Goal: Task Accomplishment & Management: Use online tool/utility

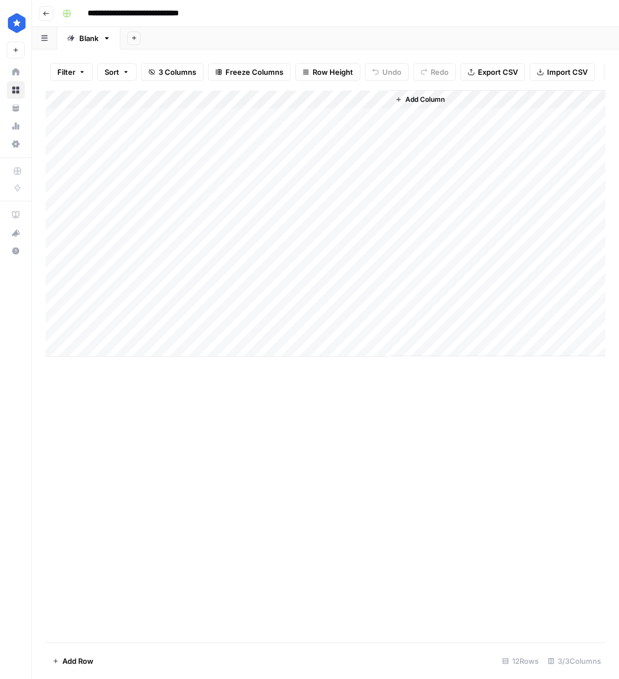
click at [52, 14] on button "Go back" at bounding box center [46, 13] width 15 height 15
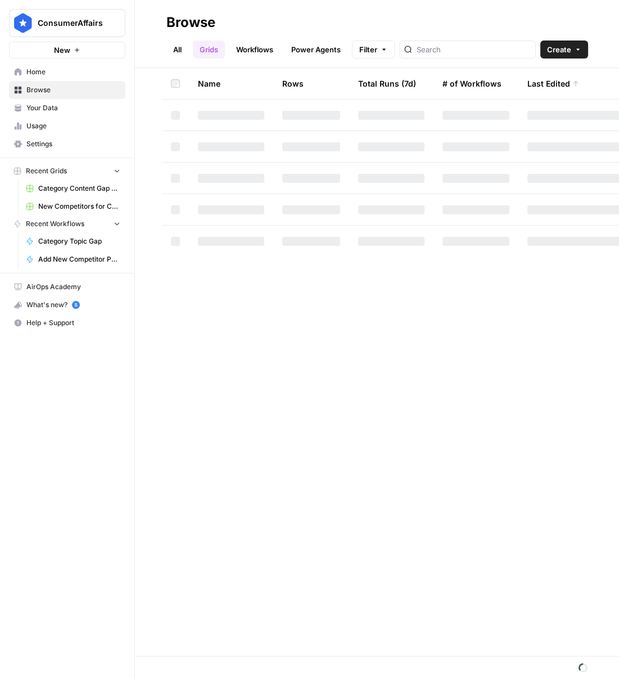
click at [180, 51] on link "All" at bounding box center [177, 49] width 22 height 18
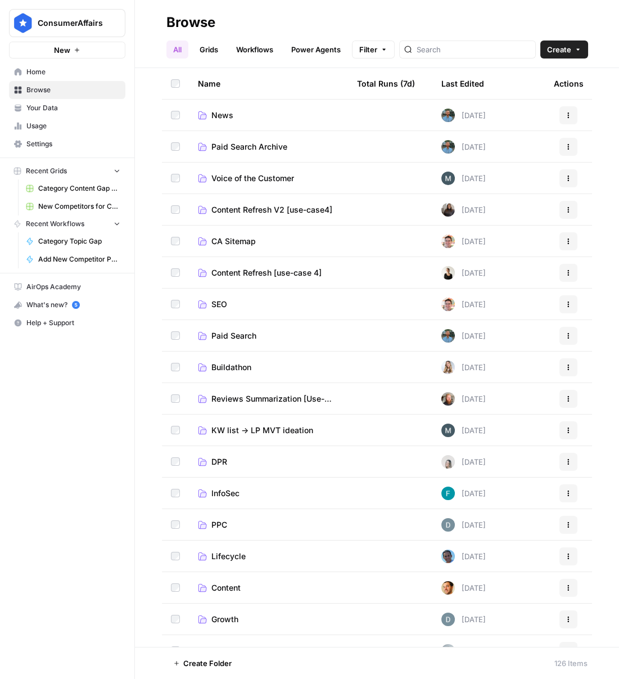
click at [227, 302] on link "SEO" at bounding box center [268, 304] width 141 height 11
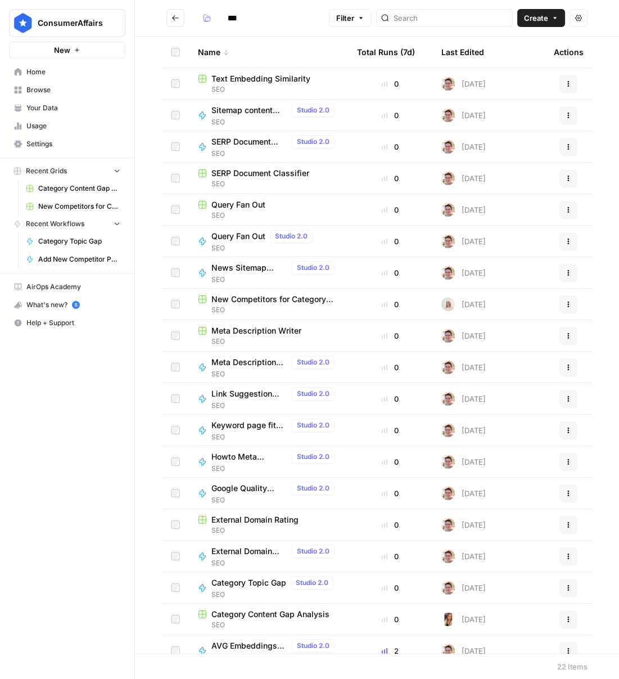
click at [235, 424] on span "Keyword page fit analysis" at bounding box center [249, 424] width 76 height 11
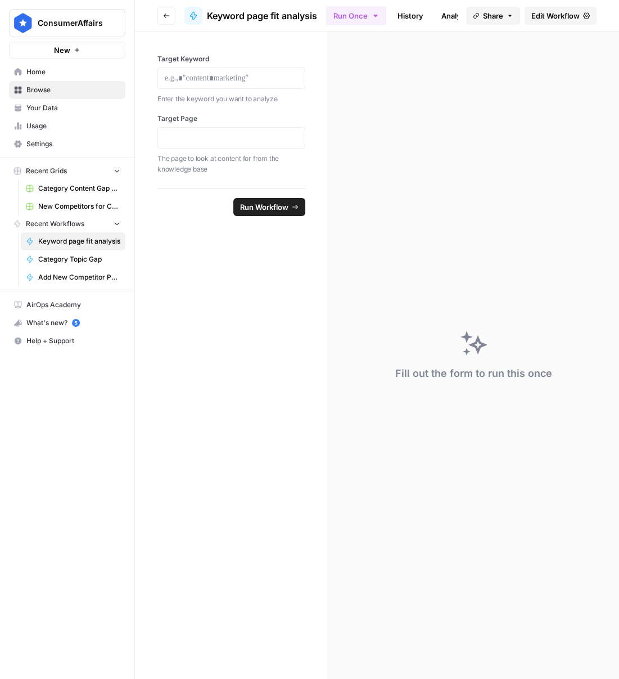
click at [177, 71] on div at bounding box center [231, 77] width 148 height 21
click at [243, 85] on div at bounding box center [231, 77] width 148 height 21
click at [233, 127] on div at bounding box center [231, 137] width 148 height 21
click at [229, 137] on p at bounding box center [231, 137] width 133 height 11
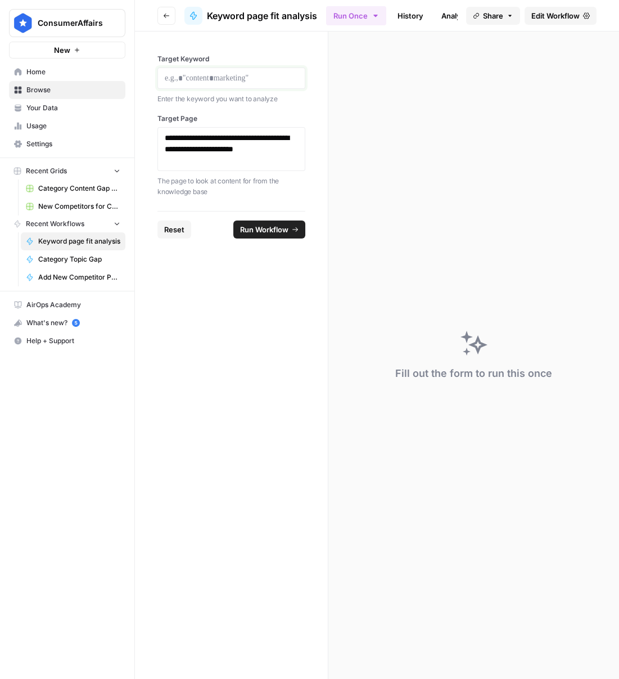
click at [236, 81] on p at bounding box center [231, 78] width 133 height 11
click at [268, 224] on span "Run Workflow" at bounding box center [264, 229] width 48 height 11
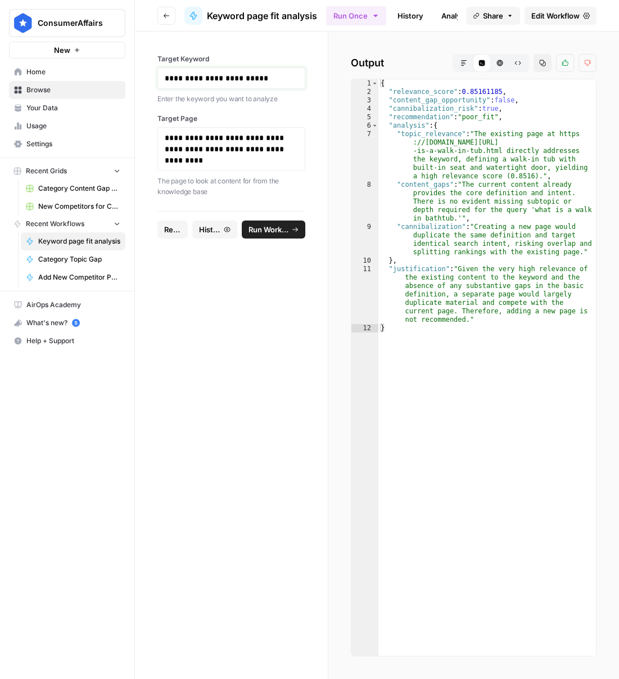
click at [209, 78] on p "**********" at bounding box center [232, 78] width 134 height 11
click at [297, 228] on icon "submit" at bounding box center [295, 229] width 7 height 7
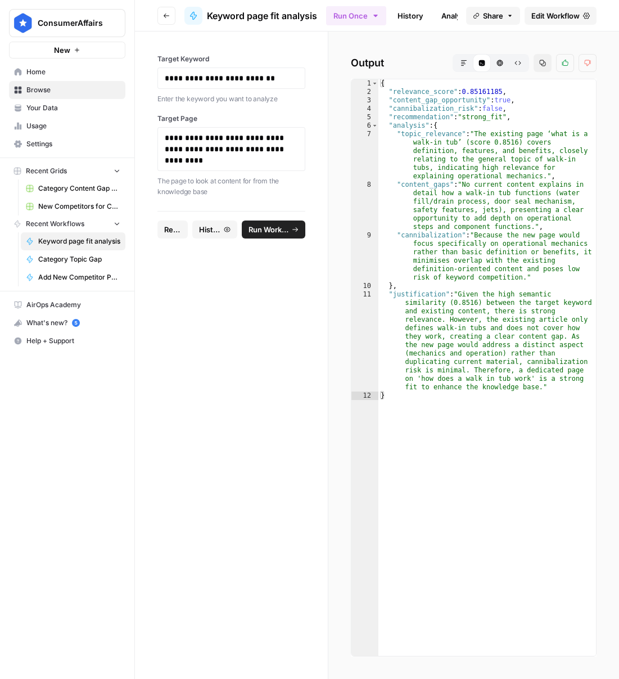
type textarea "**********"
click at [421, 234] on div "{ "relevance_score" : 0.85161185 , "content_gap_opportunity" : true , "cannibal…" at bounding box center [487, 375] width 218 height 593
click at [195, 71] on div "**********" at bounding box center [231, 77] width 148 height 21
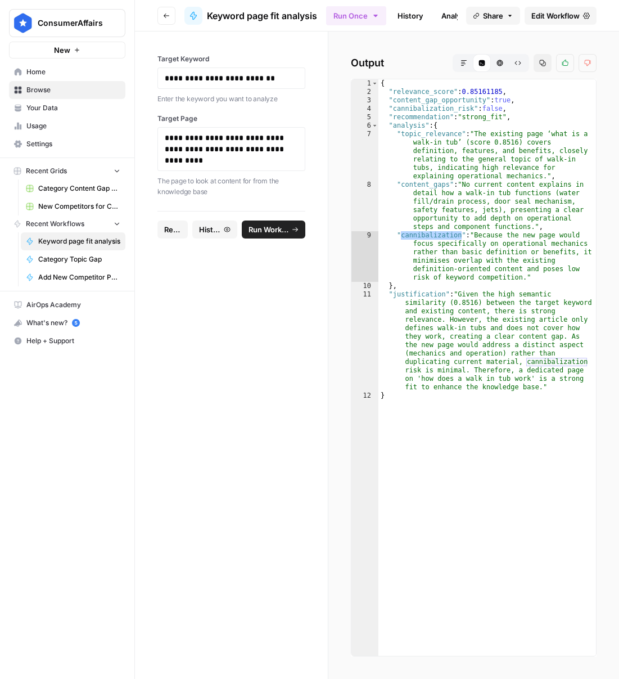
click at [195, 71] on div "**********" at bounding box center [231, 77] width 148 height 21
click at [200, 79] on p "**********" at bounding box center [232, 78] width 134 height 11
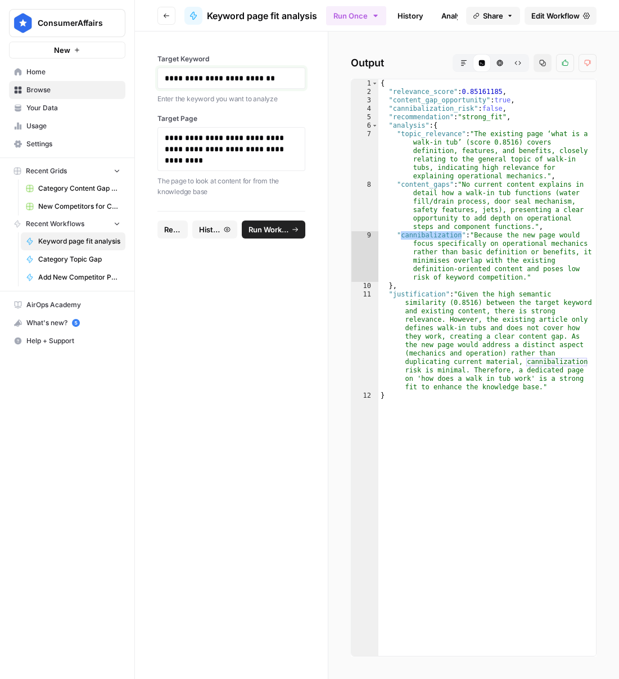
copy p "**********"
click at [218, 148] on p "**********" at bounding box center [232, 149] width 134 height 34
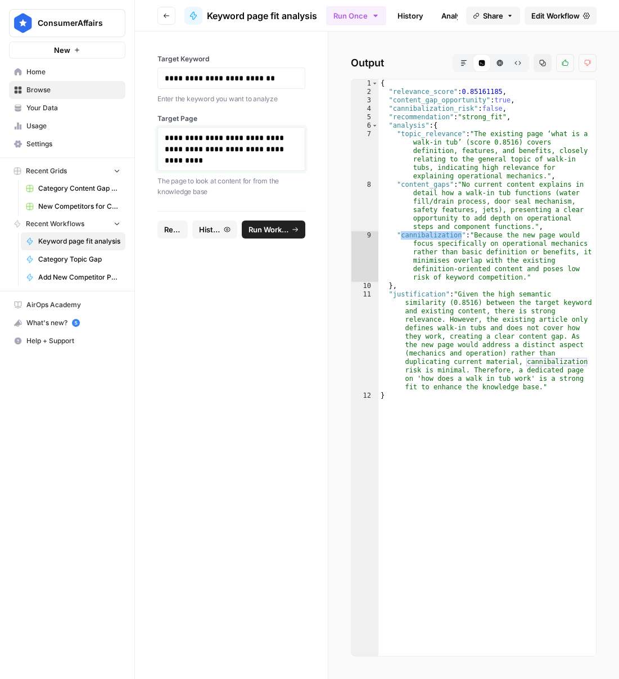
copy p "**********"
click at [39, 71] on span "Home" at bounding box center [73, 72] width 94 height 10
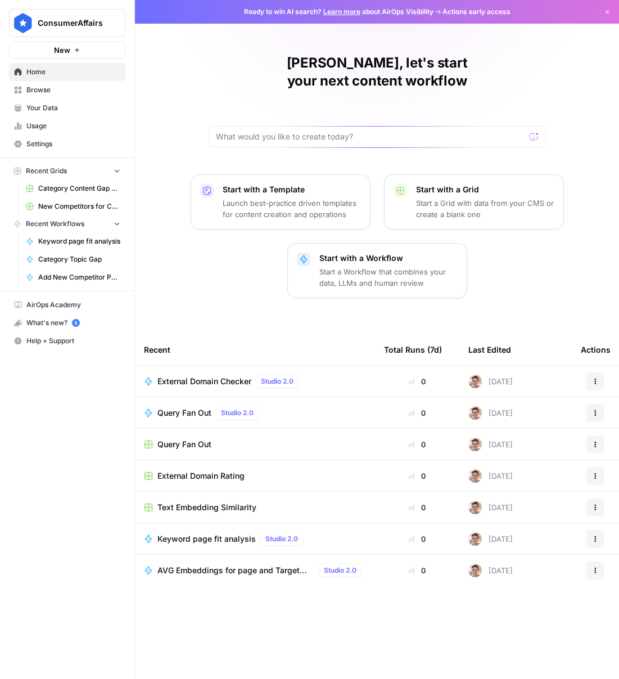
click at [206, 502] on span "Text Embedding Similarity" at bounding box center [206, 507] width 99 height 11
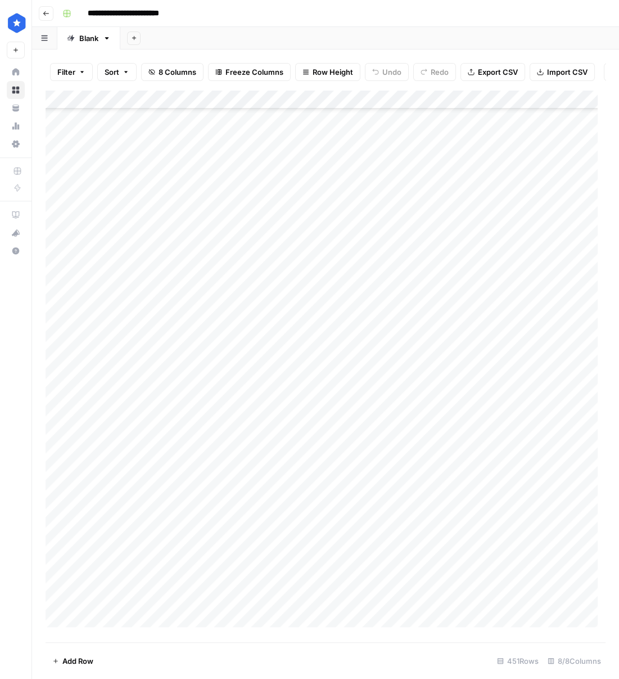
scroll to position [8121, 0]
click at [149, 625] on div "Add Column" at bounding box center [326, 362] width 560 height 545
type textarea "**********"
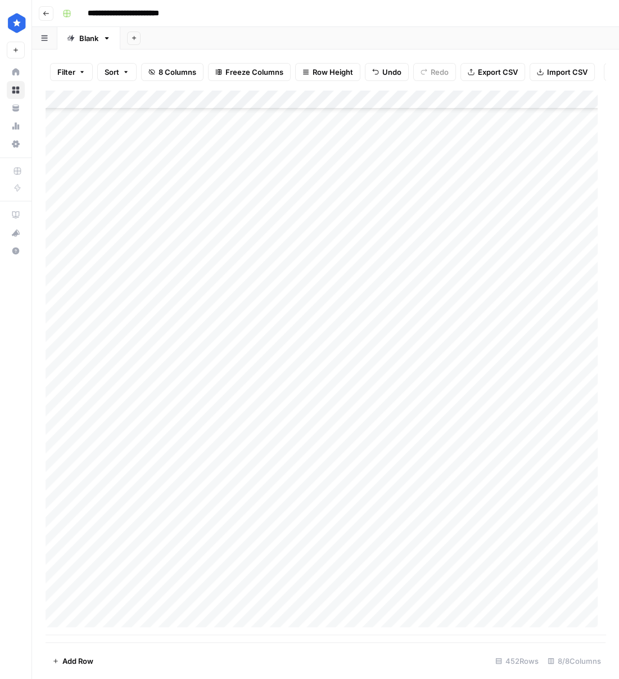
click at [223, 618] on div "Add Column" at bounding box center [326, 362] width 560 height 545
click at [149, 591] on div "Add Column" at bounding box center [326, 362] width 560 height 545
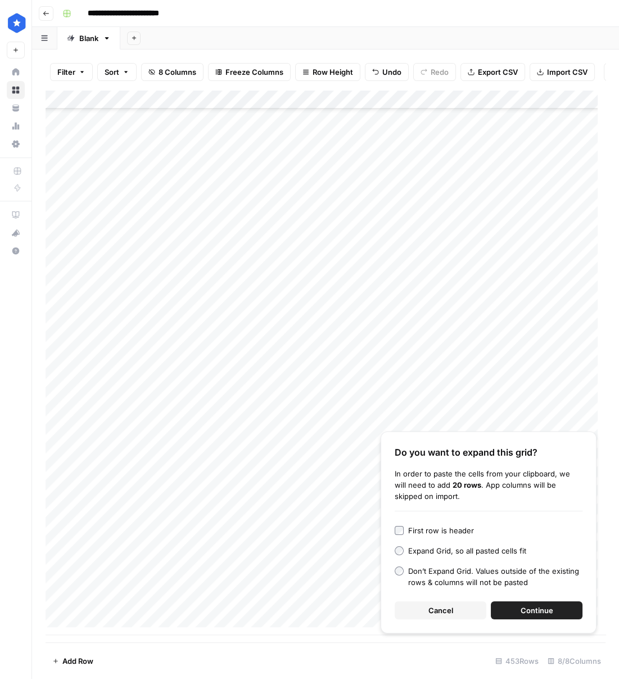
click at [409, 530] on div "First row is header" at bounding box center [441, 530] width 66 height 11
click at [566, 617] on button "Continue" at bounding box center [537, 610] width 92 height 18
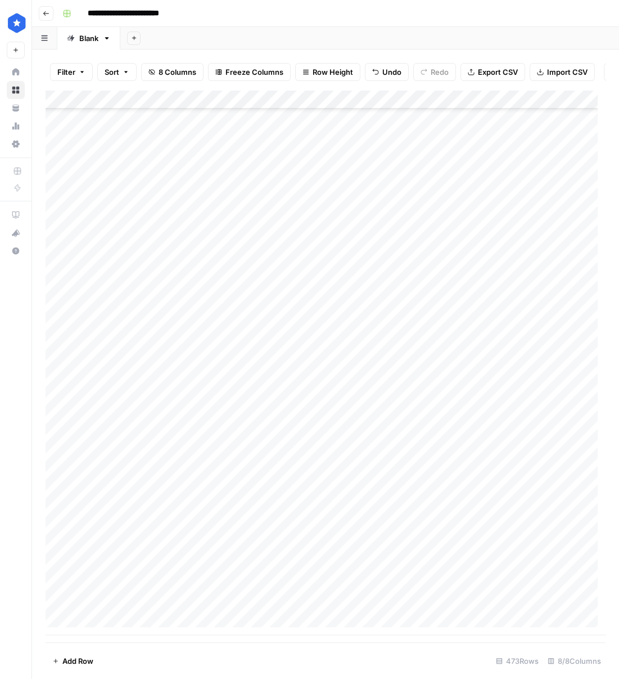
click at [569, 109] on div "Add Column" at bounding box center [326, 362] width 560 height 545
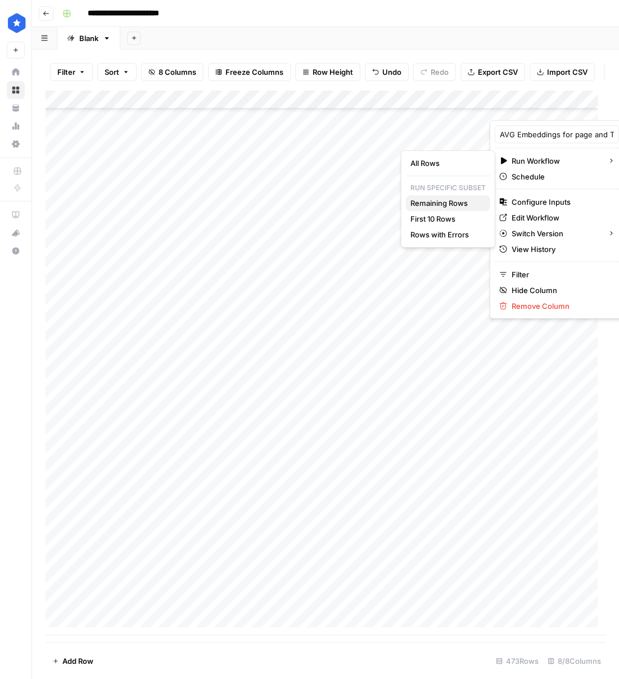
click at [438, 204] on span "Remaining Rows" at bounding box center [445, 202] width 71 height 11
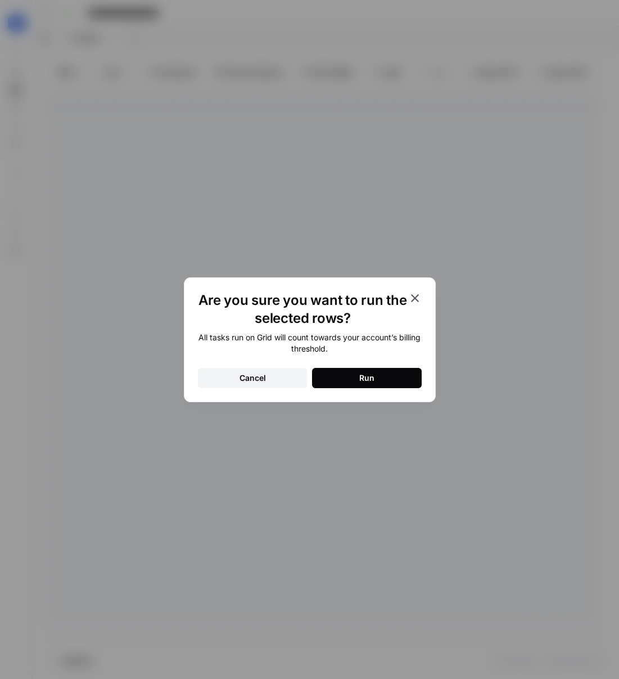
click at [379, 381] on button "Run" at bounding box center [367, 378] width 110 height 20
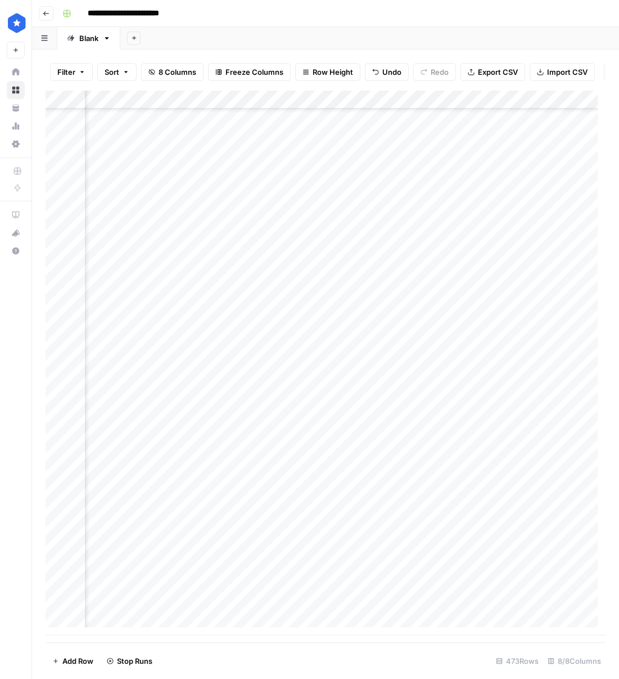
scroll to position [8541, 360]
click at [532, 612] on div "Add Column" at bounding box center [326, 362] width 560 height 545
click at [575, 202] on div "Add Column" at bounding box center [326, 362] width 560 height 545
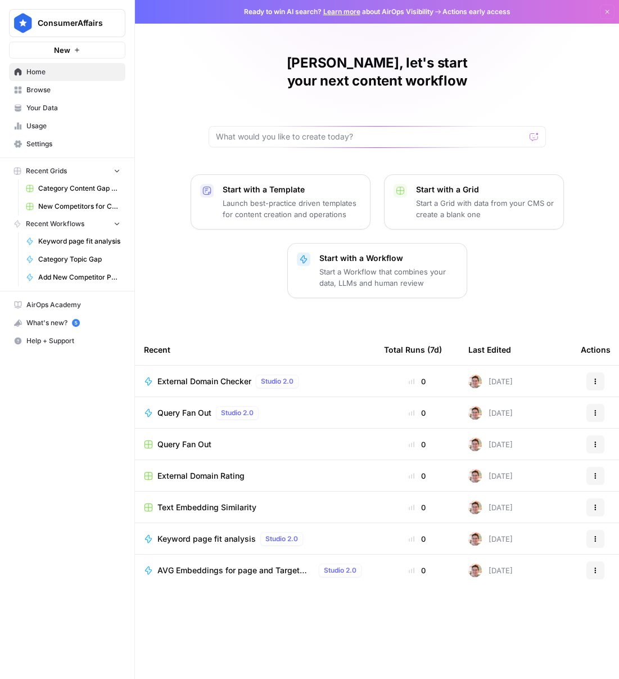
click at [52, 103] on span "Your Data" at bounding box center [73, 108] width 94 height 10
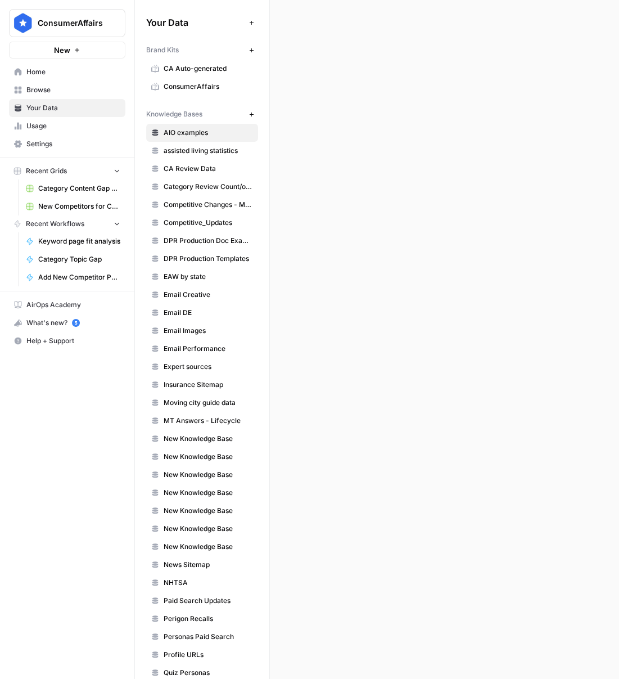
click at [53, 91] on span "Browse" at bounding box center [73, 90] width 94 height 10
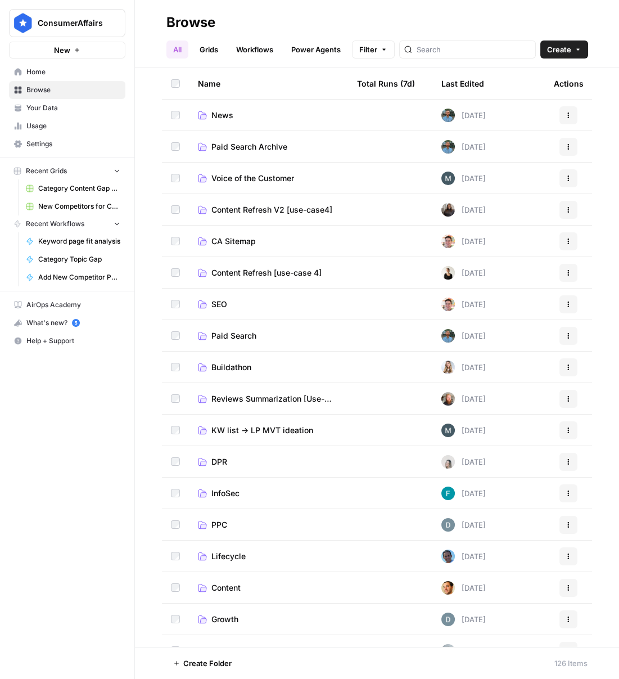
click at [207, 301] on link "SEO" at bounding box center [268, 304] width 141 height 11
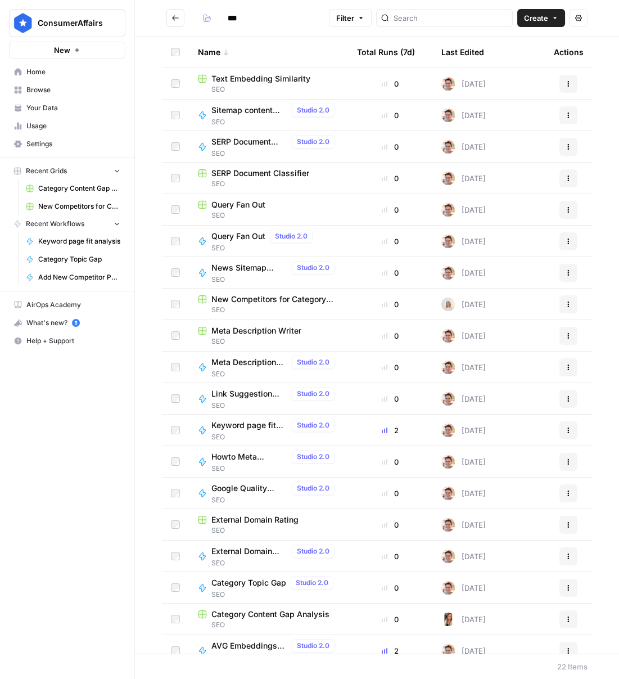
click at [293, 78] on span "Text Embedding Similarity" at bounding box center [260, 78] width 99 height 11
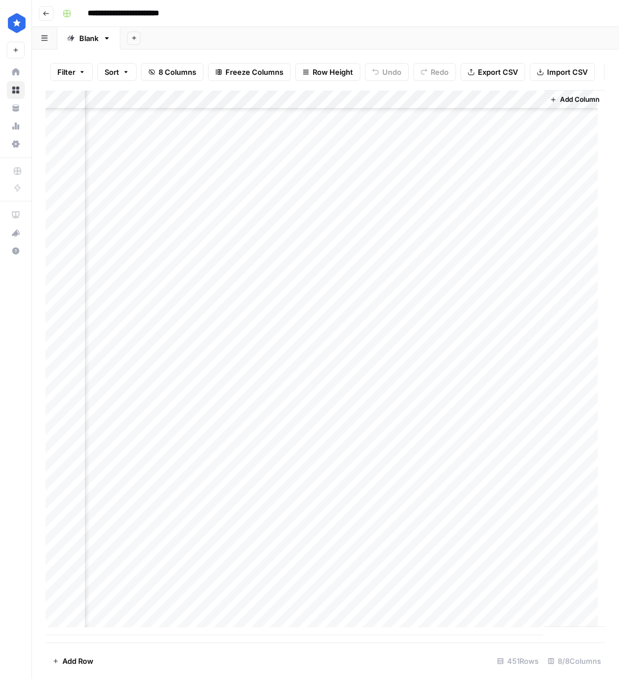
scroll to position [8121, 360]
click at [272, 320] on div "Add Column" at bounding box center [326, 362] width 560 height 545
click at [377, 320] on div "Add Column" at bounding box center [326, 362] width 560 height 545
click at [474, 316] on div "Add Column" at bounding box center [326, 362] width 560 height 545
click at [211, 323] on div "Add Column" at bounding box center [326, 362] width 560 height 545
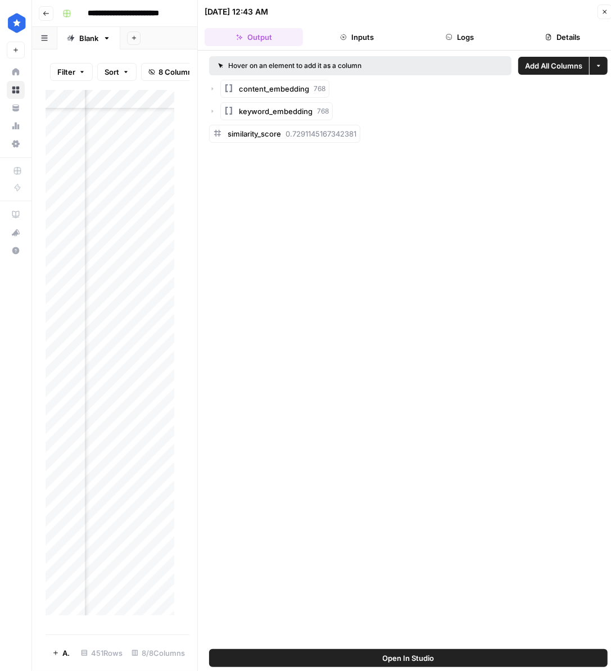
click at [602, 15] on icon "button" at bounding box center [605, 11] width 7 height 7
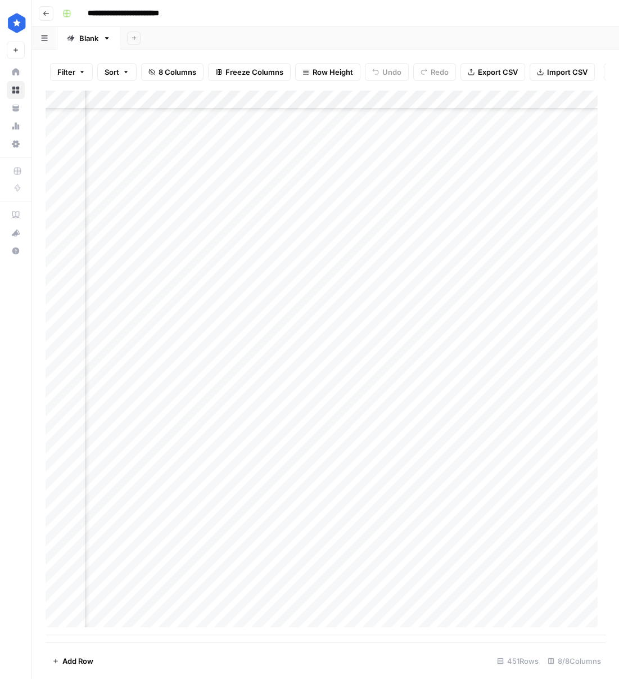
scroll to position [8121, 0]
click at [567, 110] on div "Add Column" at bounding box center [326, 362] width 560 height 545
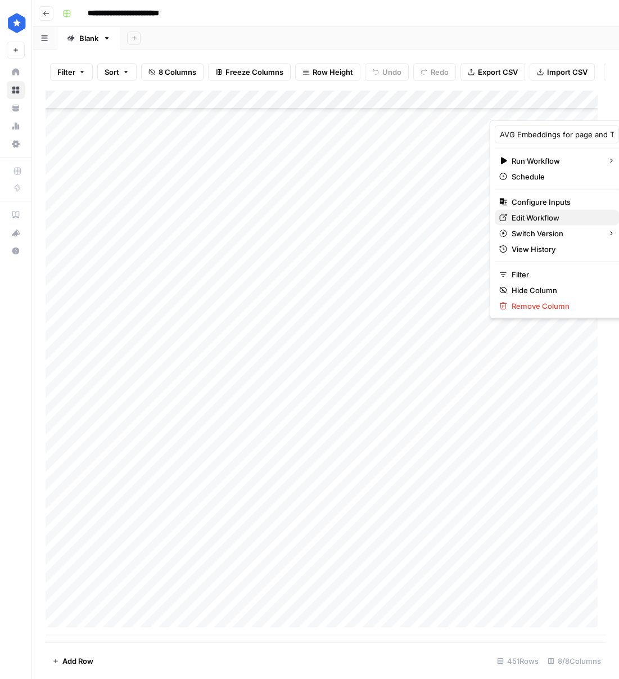
click at [550, 216] on span "Edit Workflow" at bounding box center [561, 217] width 98 height 11
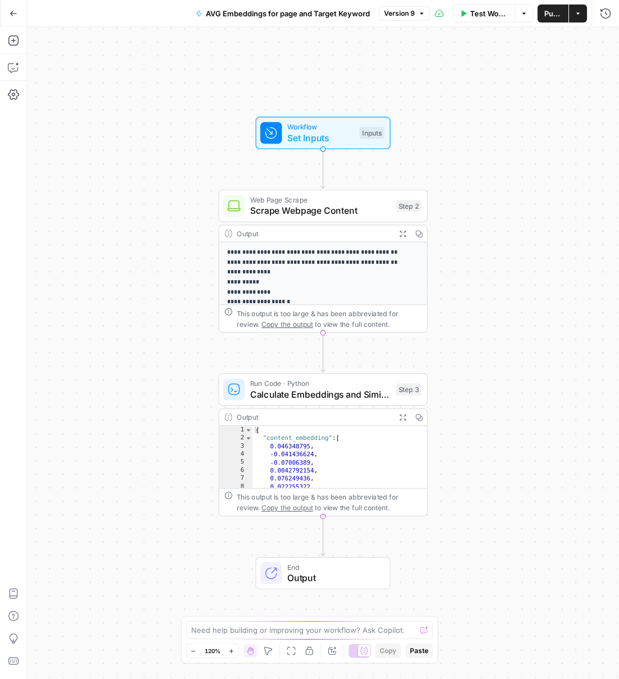
click at [21, 7] on button "Go Back" at bounding box center [13, 13] width 20 height 20
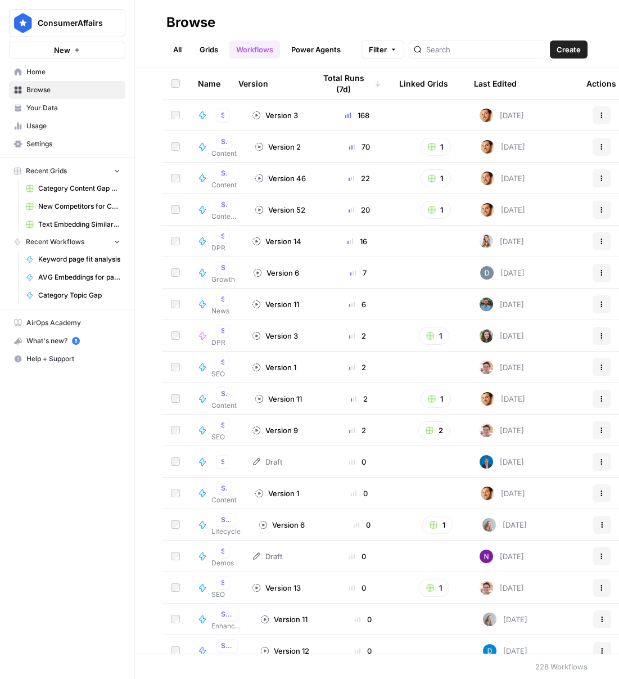
click at [246, 47] on link "Workflows" at bounding box center [254, 49] width 51 height 18
click at [216, 49] on link "Grids" at bounding box center [209, 49] width 32 height 18
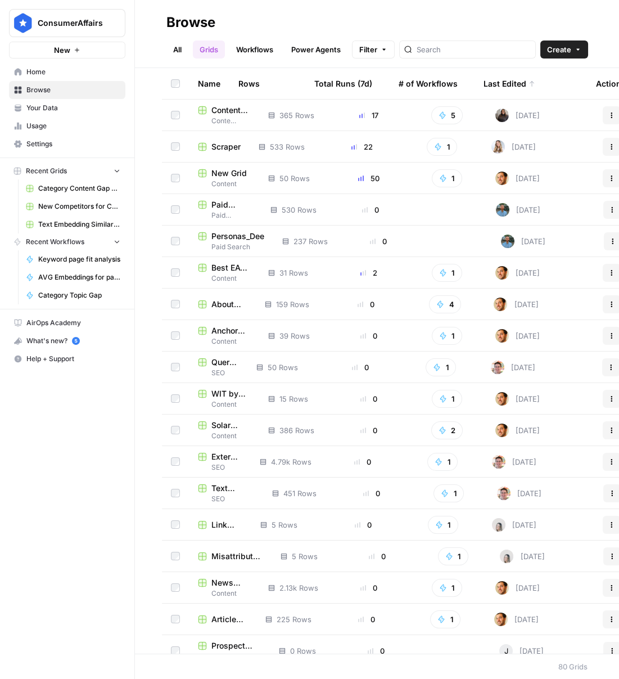
click at [177, 49] on link "All" at bounding box center [177, 49] width 22 height 18
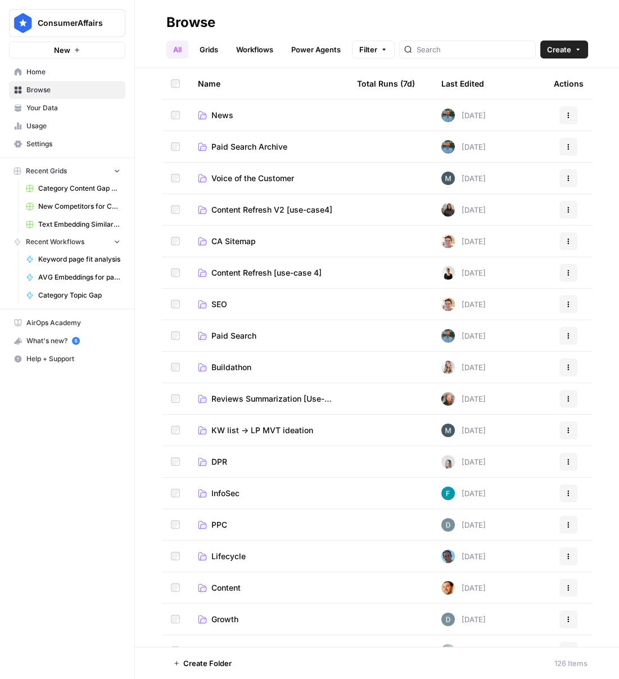
click at [220, 304] on span "SEO" at bounding box center [219, 304] width 16 height 11
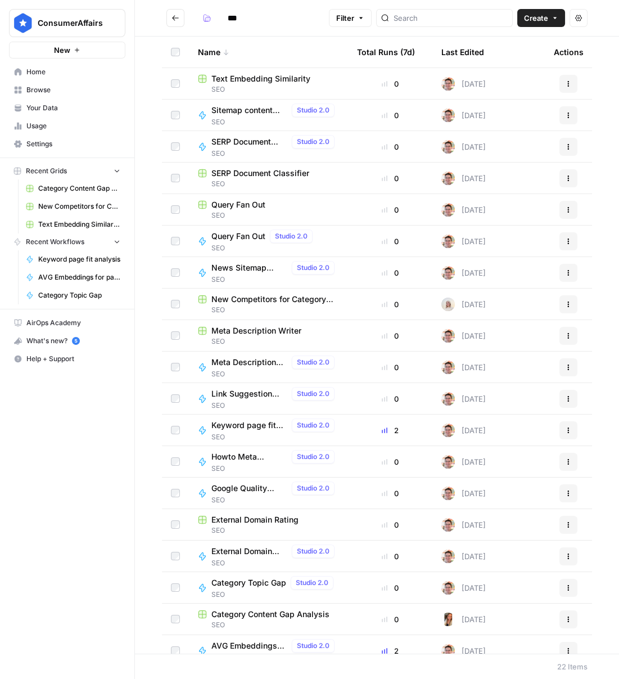
scroll to position [107, 0]
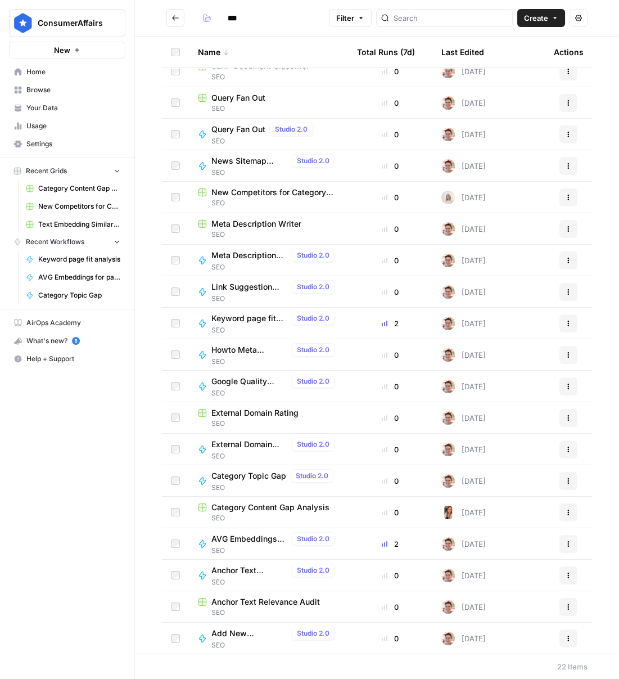
click at [240, 538] on span "AVG Embeddings for page and Target Keyword" at bounding box center [249, 538] width 76 height 11
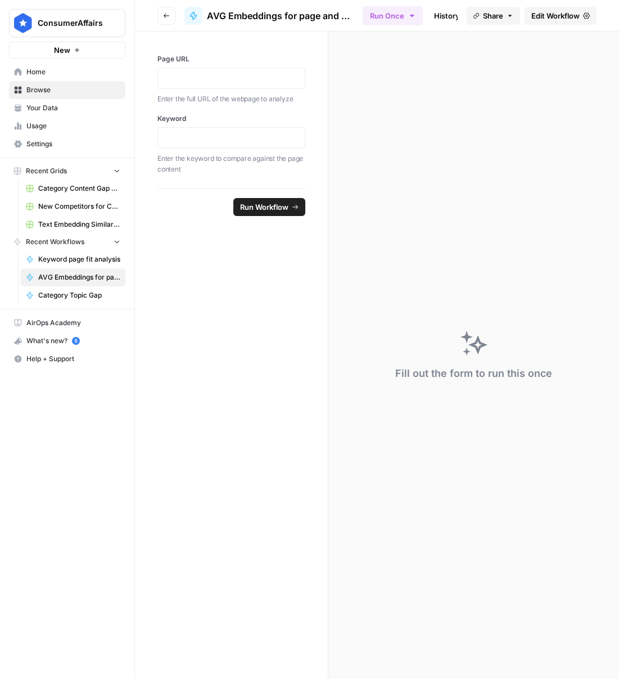
click at [251, 95] on p "Enter the full URL of the webpage to analyze" at bounding box center [231, 98] width 148 height 11
click at [250, 87] on div at bounding box center [231, 77] width 148 height 21
click at [250, 80] on p at bounding box center [231, 78] width 133 height 11
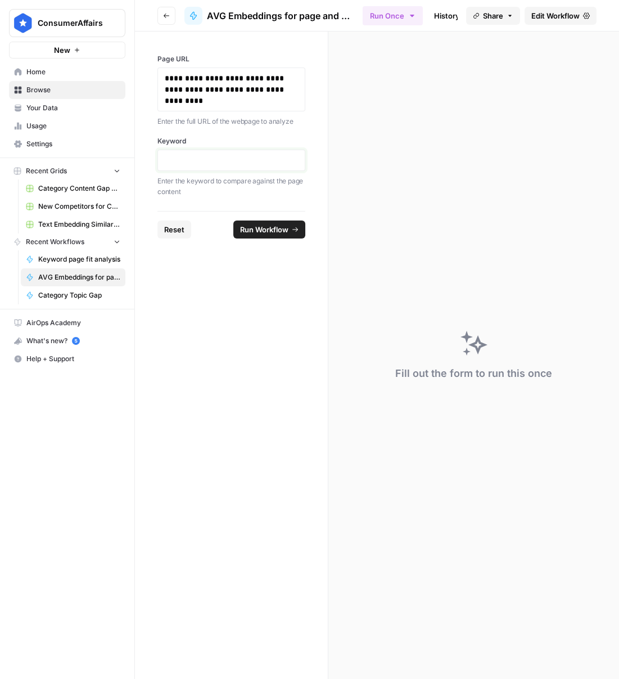
click at [241, 164] on p at bounding box center [231, 160] width 133 height 11
click at [263, 228] on span "Run Workflow" at bounding box center [264, 229] width 48 height 11
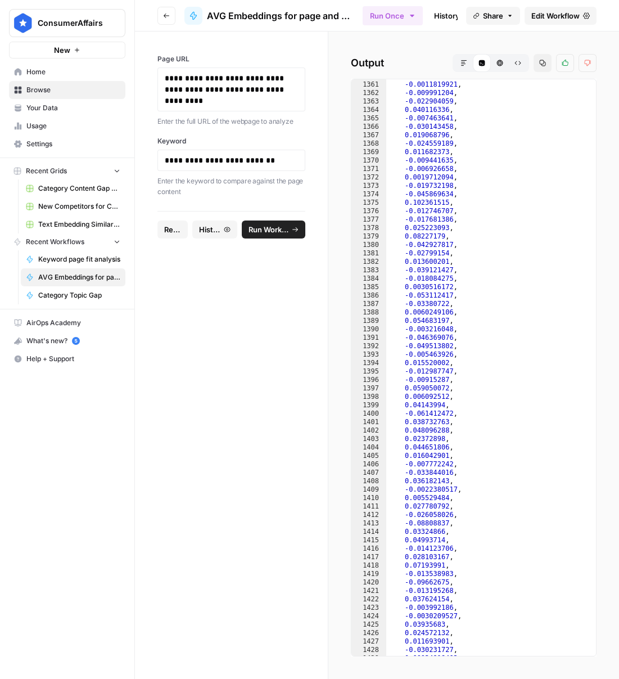
scroll to position [12436, 0]
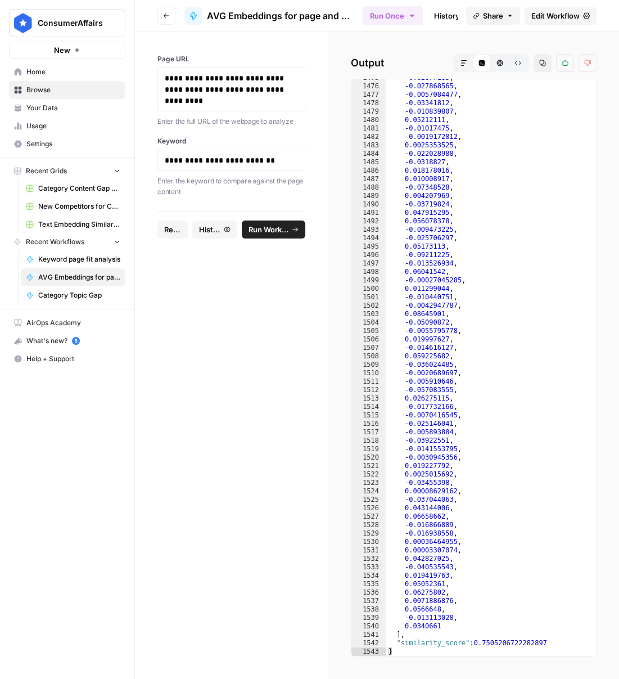
type textarea "**********"
drag, startPoint x: 477, startPoint y: 643, endPoint x: 551, endPoint y: 643, distance: 74.2
click at [551, 643] on div "-0.02877183 , -0.027868565 , -0.0057084477 , -0.03341812 , -0.010839807 , 0.052…" at bounding box center [487, 370] width 202 height 593
click at [562, 16] on span "Edit Workflow" at bounding box center [555, 15] width 48 height 11
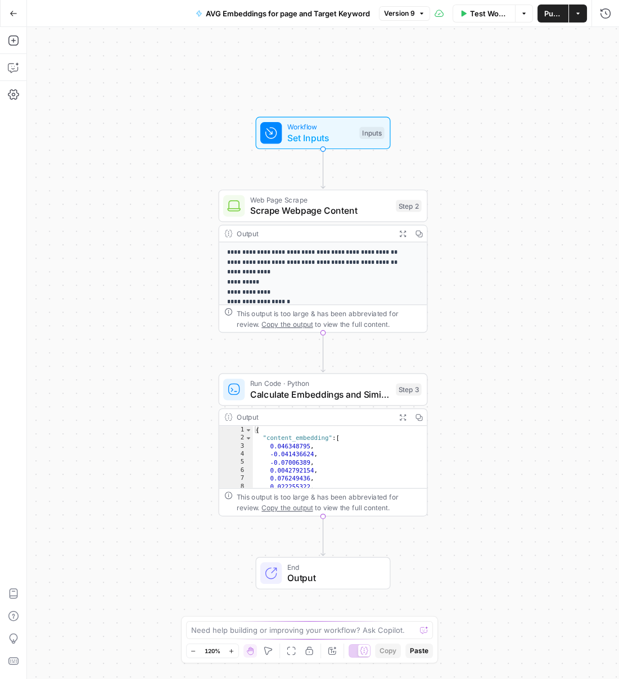
click at [552, 22] on div "Test Workflow Options Publish Actions Run History" at bounding box center [524, 13] width 189 height 26
click at [553, 14] on span "Publish" at bounding box center [552, 13] width 17 height 11
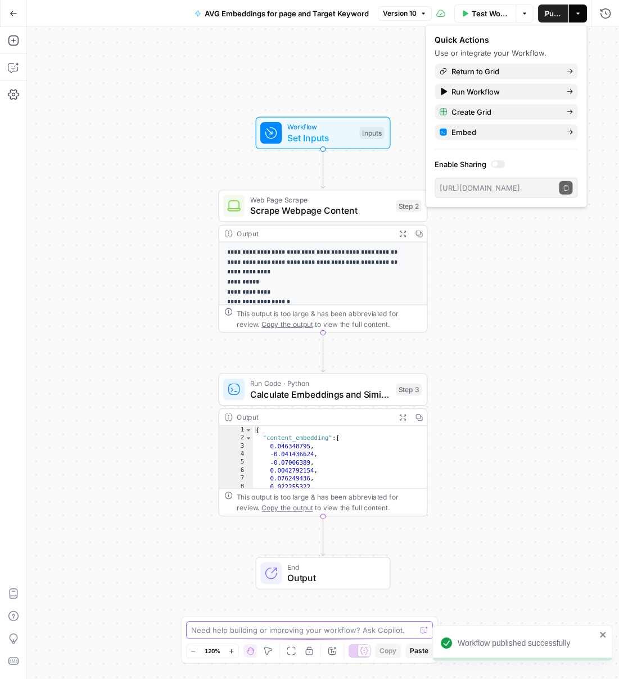
click at [298, 633] on textarea at bounding box center [303, 629] width 225 height 11
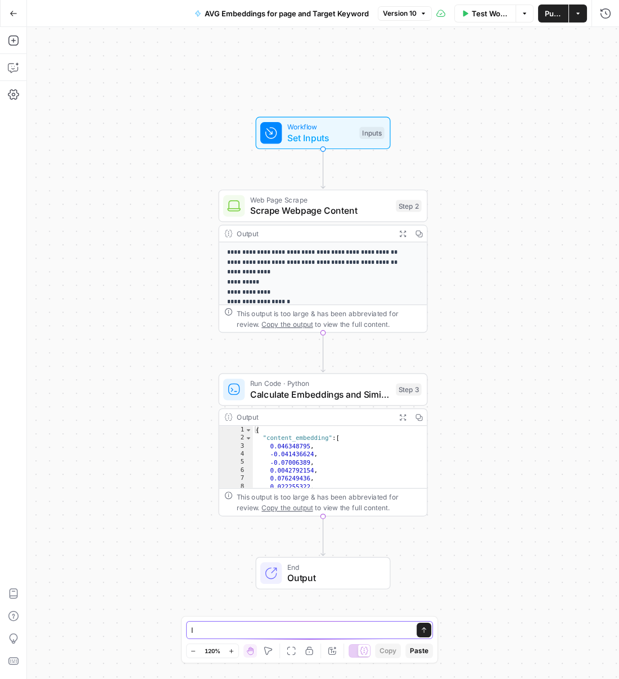
type textarea "I"
click at [321, 398] on span "Calculate Embeddings and Similarity" at bounding box center [320, 393] width 141 height 13
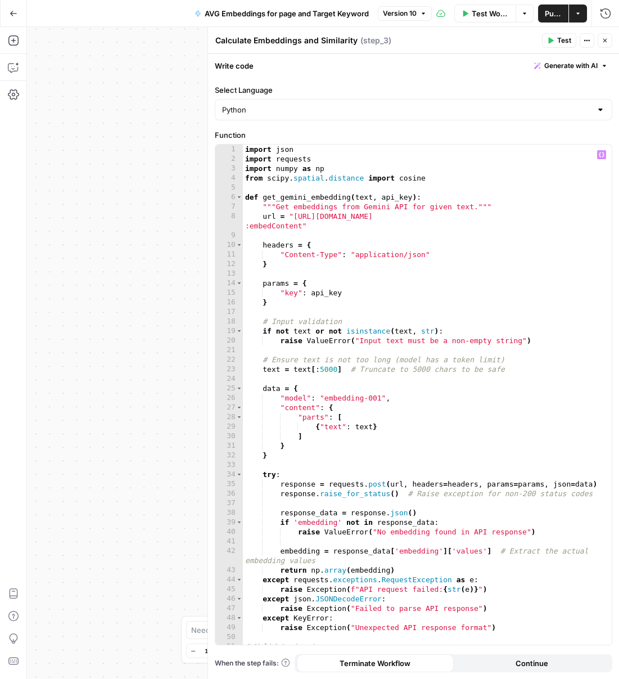
click at [91, 167] on div "**********" at bounding box center [323, 353] width 592 height 652
click at [606, 40] on icon "button" at bounding box center [605, 40] width 7 height 7
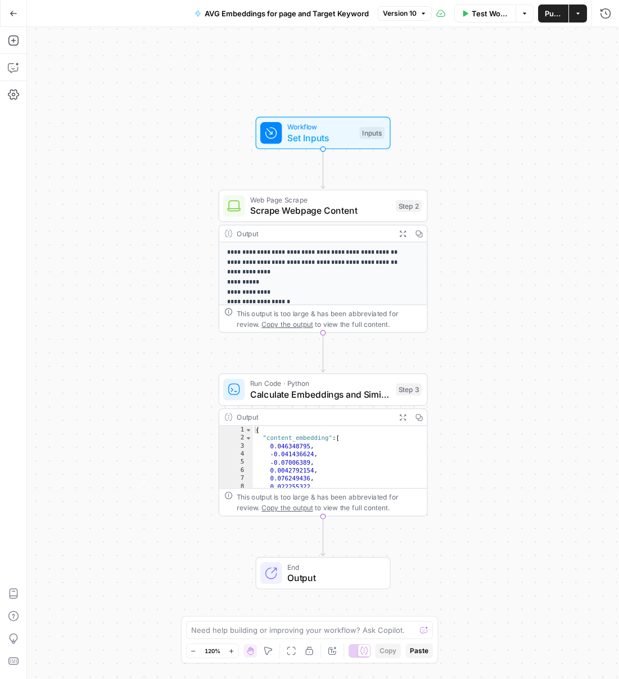
click at [518, 12] on button "Options" at bounding box center [525, 13] width 18 height 18
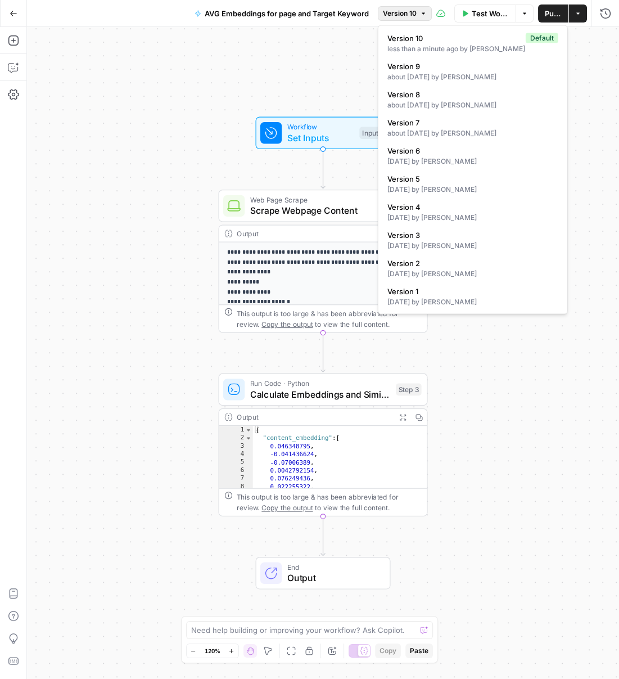
click at [420, 16] on icon "button" at bounding box center [423, 13] width 7 height 7
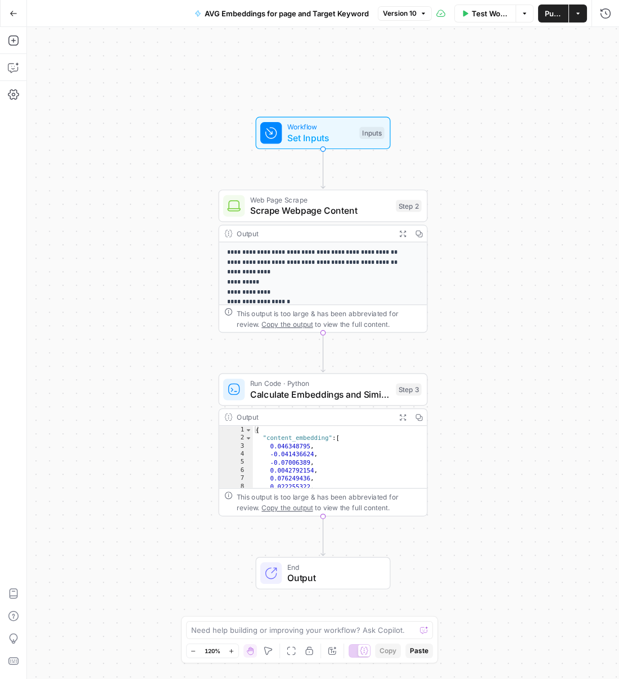
click at [25, 4] on div "Go Back" at bounding box center [13, 13] width 27 height 26
click at [13, 13] on icon "button" at bounding box center [13, 13] width 7 height 5
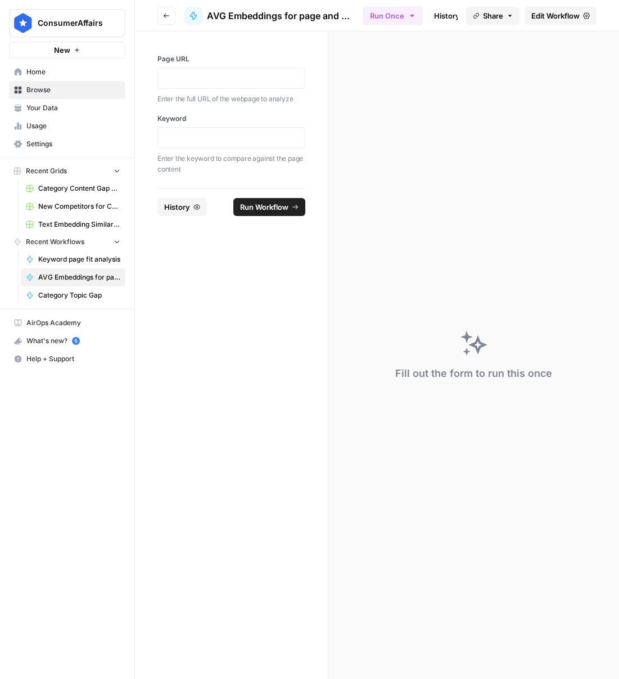
click at [511, 17] on icon "button" at bounding box center [510, 15] width 7 height 7
click at [340, 19] on span "AVG Embeddings for page and Target Keyword" at bounding box center [280, 15] width 147 height 13
click at [345, 17] on span "AVG Embeddings for page and Target Keyword" at bounding box center [280, 15] width 147 height 13
click at [166, 11] on button "Go back" at bounding box center [166, 16] width 18 height 18
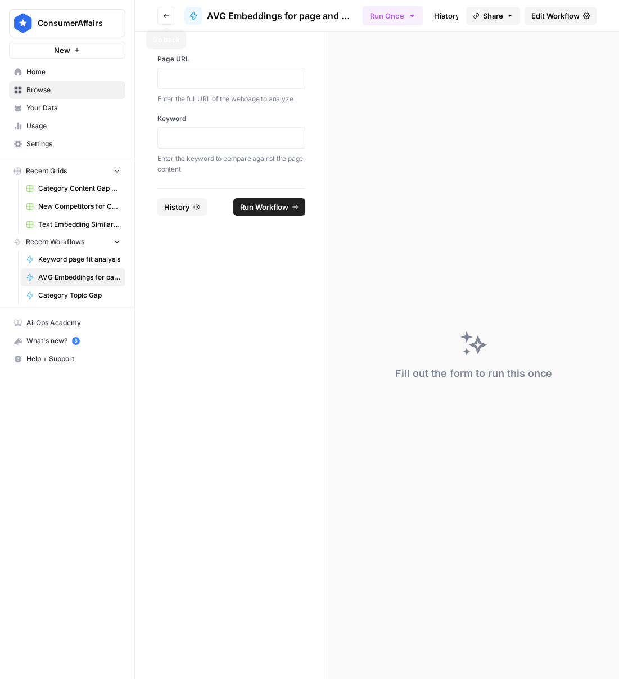
click at [166, 17] on icon "button" at bounding box center [166, 15] width 7 height 7
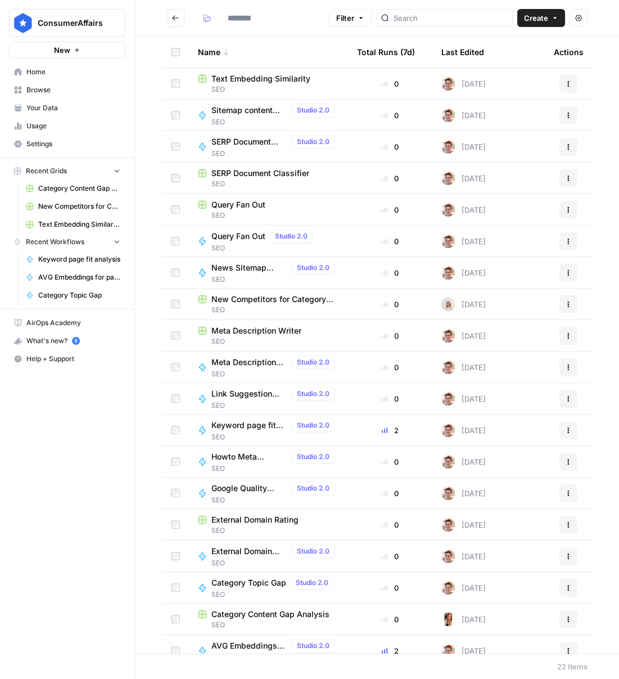
type input "***"
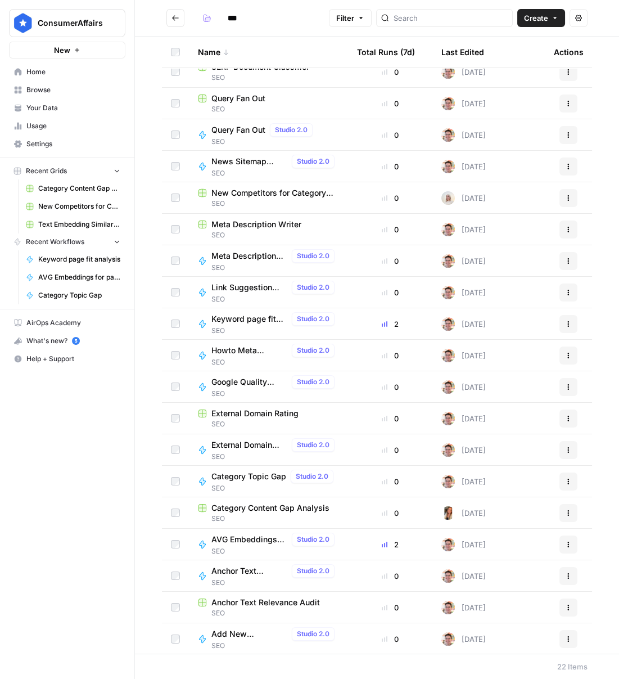
scroll to position [107, 0]
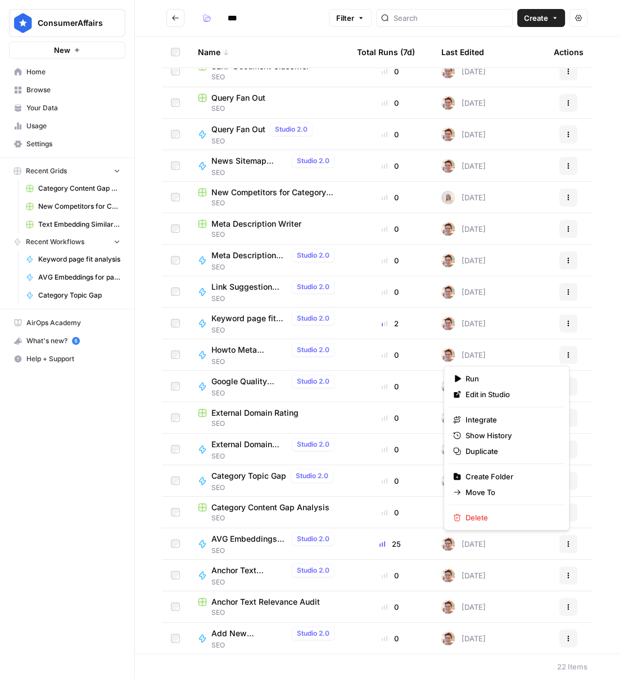
click at [565, 543] on icon "button" at bounding box center [568, 543] width 7 height 7
click at [503, 452] on span "Duplicate" at bounding box center [511, 450] width 90 height 11
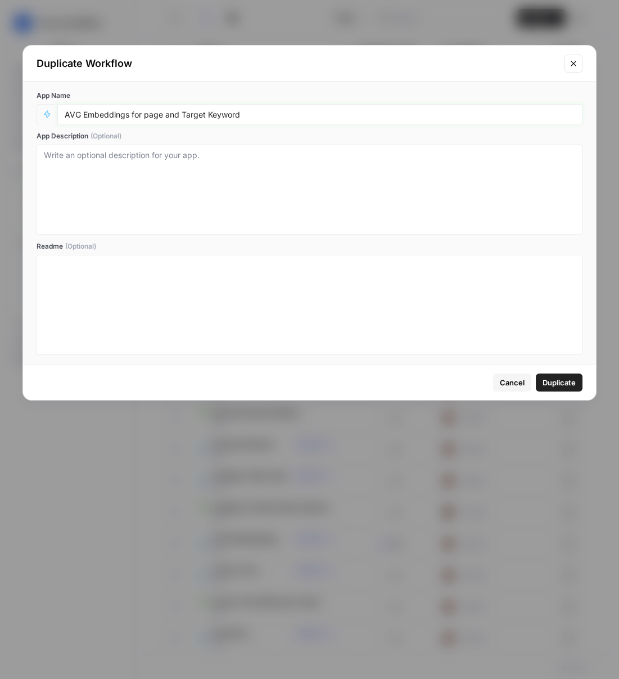
click at [97, 114] on input "AVG Embeddings for page and Target Keyword" at bounding box center [320, 114] width 511 height 10
click at [246, 112] on input "AVG Embeddings for page and Target Keyword" at bounding box center [320, 114] width 511 height 10
type input "AVG Embeddings for page and Target Keyword - Using Pasted page content"
click at [576, 382] on button "Duplicate" at bounding box center [559, 382] width 47 height 18
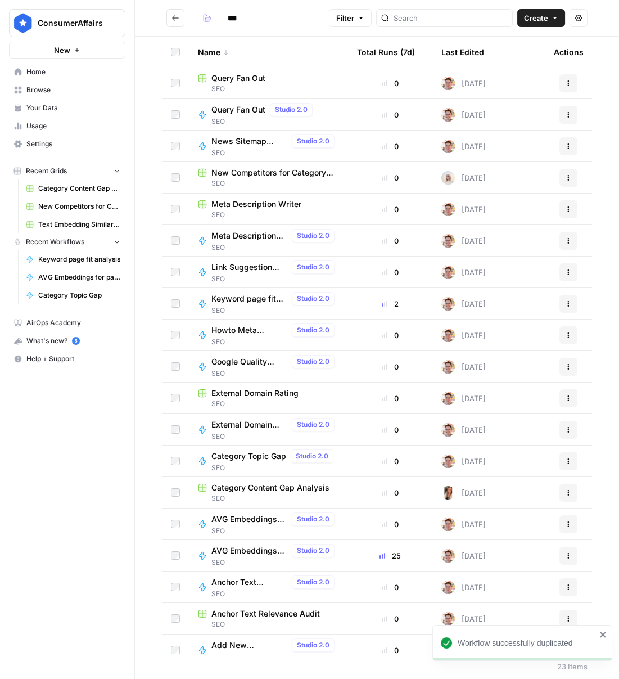
scroll to position [138, 0]
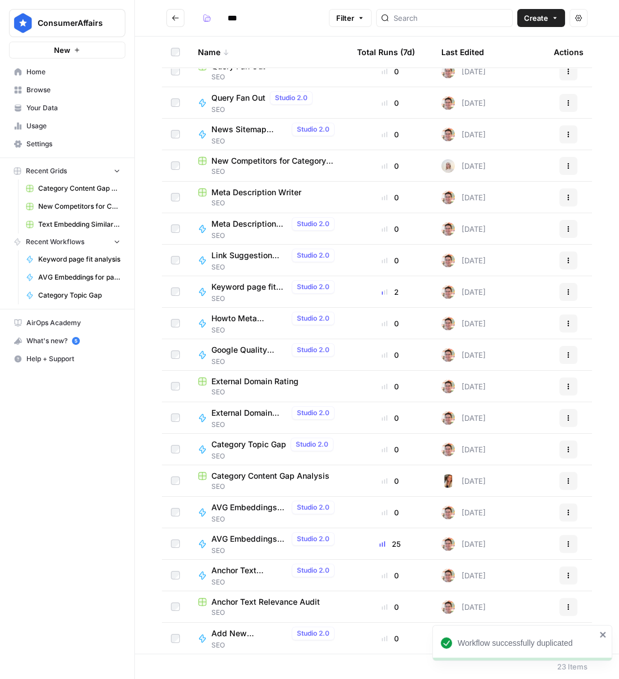
click at [264, 507] on span "AVG Embeddings for page and Target Keyword - Using Pasted page content" at bounding box center [249, 507] width 76 height 11
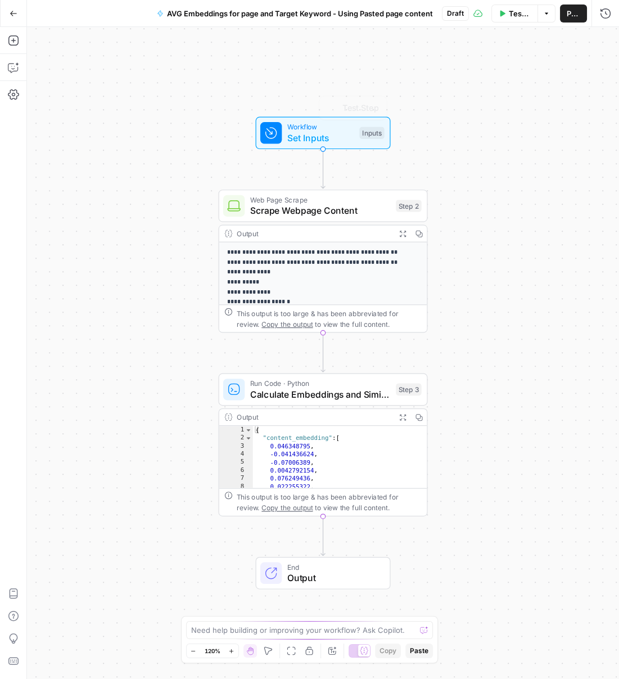
click at [309, 132] on span "Set Inputs" at bounding box center [320, 137] width 67 height 13
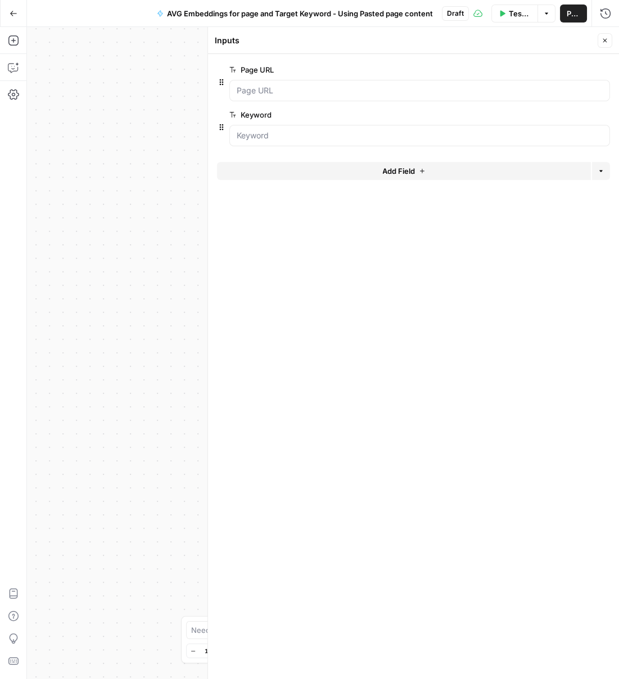
click at [585, 69] on icon "button" at bounding box center [587, 70] width 6 height 6
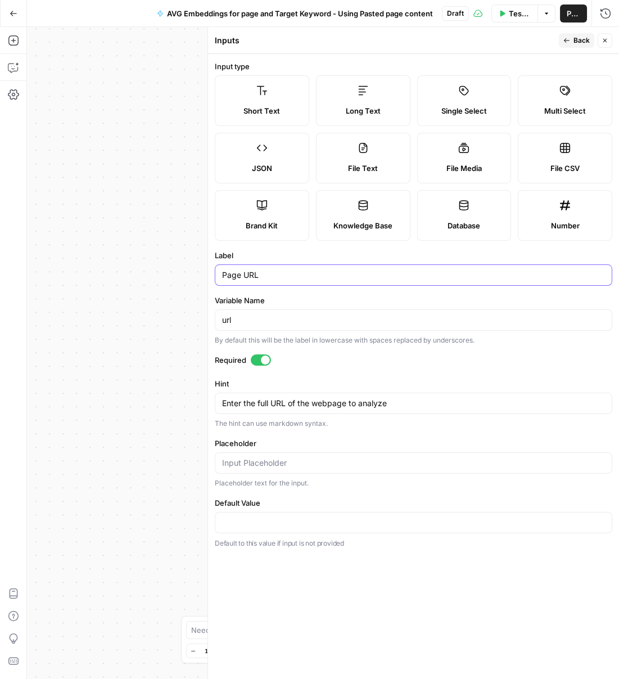
click at [308, 269] on input "Page URL" at bounding box center [413, 274] width 383 height 11
click at [294, 278] on input "Page URL" at bounding box center [413, 274] width 383 height 11
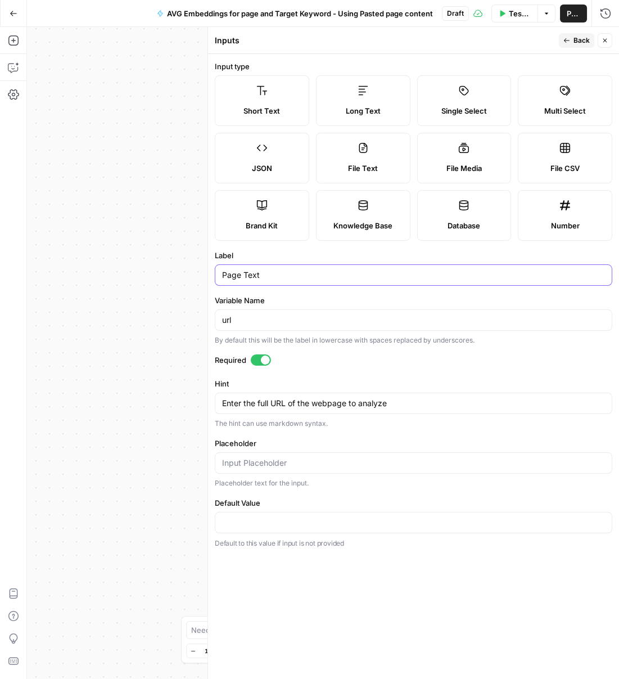
type input "Page Text"
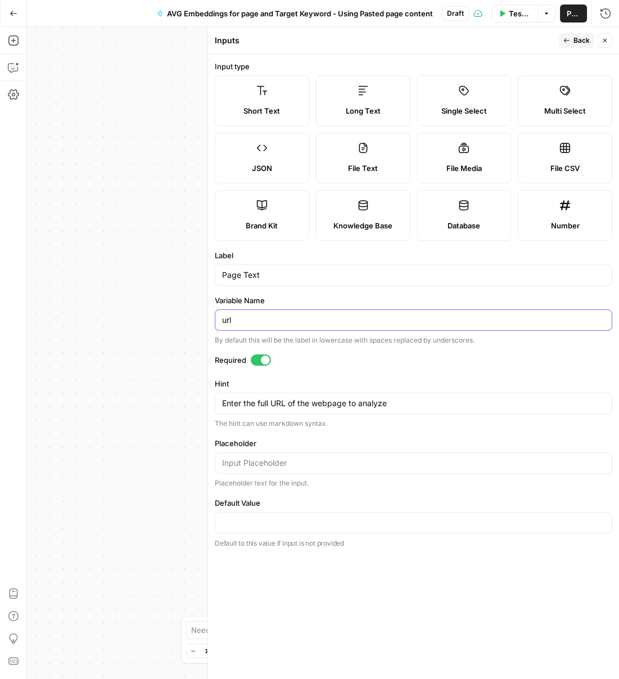
click at [325, 324] on input "url" at bounding box center [413, 319] width 383 height 11
click at [326, 326] on div "url" at bounding box center [413, 319] width 397 height 21
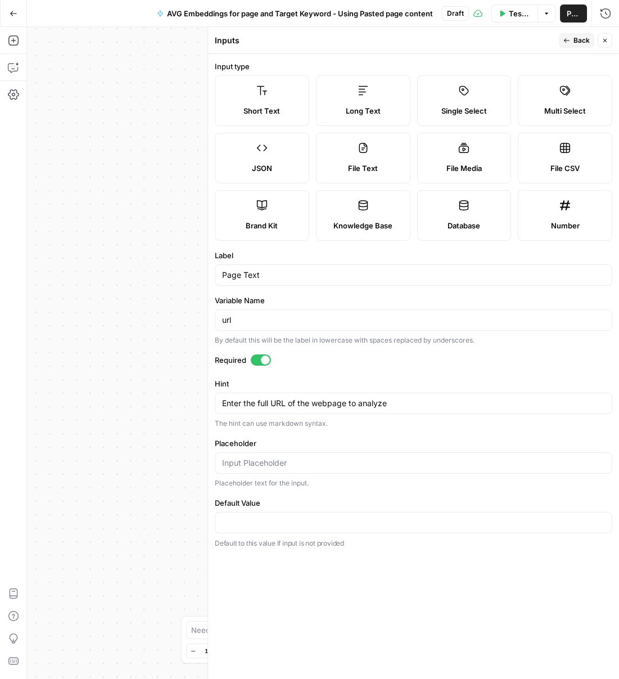
click at [326, 326] on div "url" at bounding box center [413, 319] width 397 height 21
drag, startPoint x: 254, startPoint y: 326, endPoint x: 217, endPoint y: 314, distance: 38.6
click at [215, 313] on div "url" at bounding box center [413, 319] width 397 height 21
click at [222, 318] on input "url" at bounding box center [413, 319] width 383 height 11
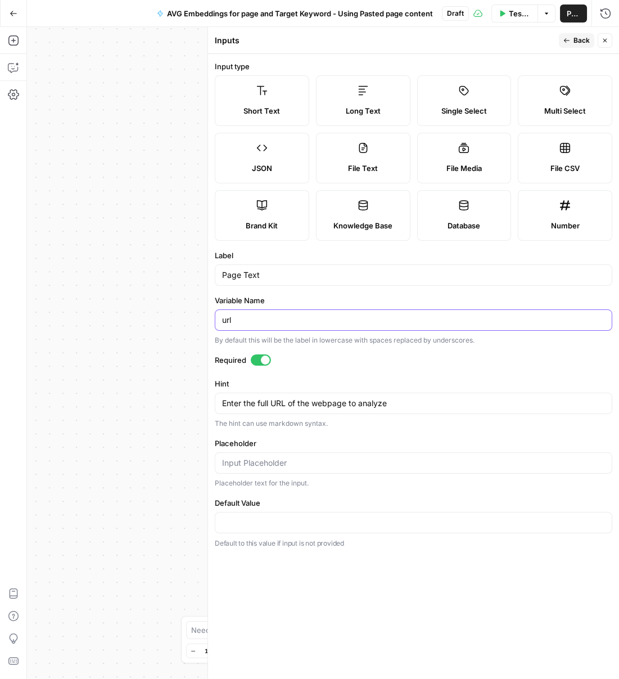
click at [222, 318] on input "url" at bounding box center [413, 319] width 383 height 11
type input "text"
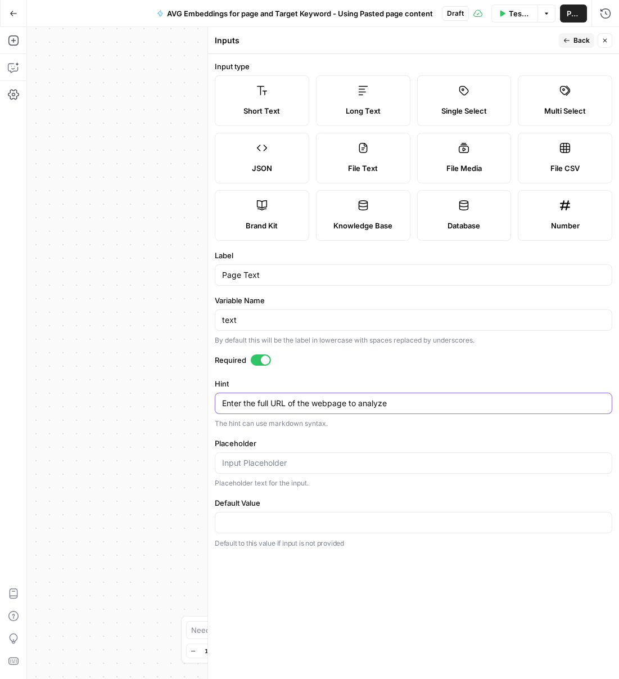
click at [412, 408] on textarea "Enter the full URL of the webpage to analyze" at bounding box center [413, 402] width 383 height 11
click at [412, 407] on textarea "Enter the full URL of the webpage to analyze" at bounding box center [413, 402] width 383 height 11
click at [300, 404] on textarea "Enter the full URL of the webpage to analyze" at bounding box center [413, 402] width 383 height 11
click at [247, 401] on textarea "Enter the full URL of the webpage to analyze" at bounding box center [413, 402] width 383 height 11
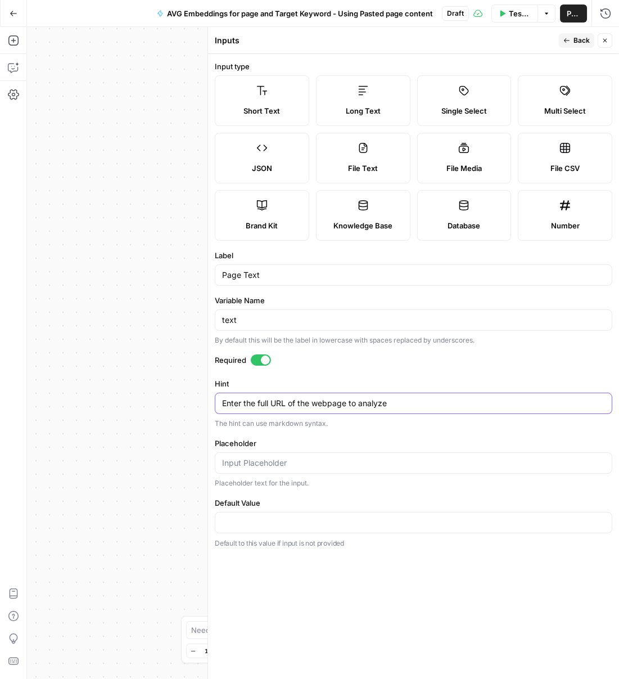
click at [247, 401] on textarea "Enter the full URL of the webpage to analyze" at bounding box center [413, 402] width 383 height 11
type textarea "Paste in the body text for the page"
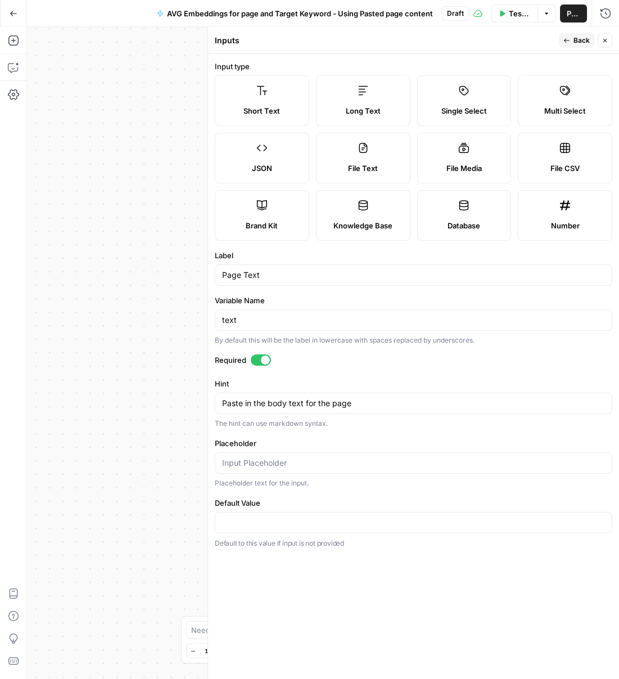
click at [569, 35] on button "Back" at bounding box center [576, 40] width 35 height 15
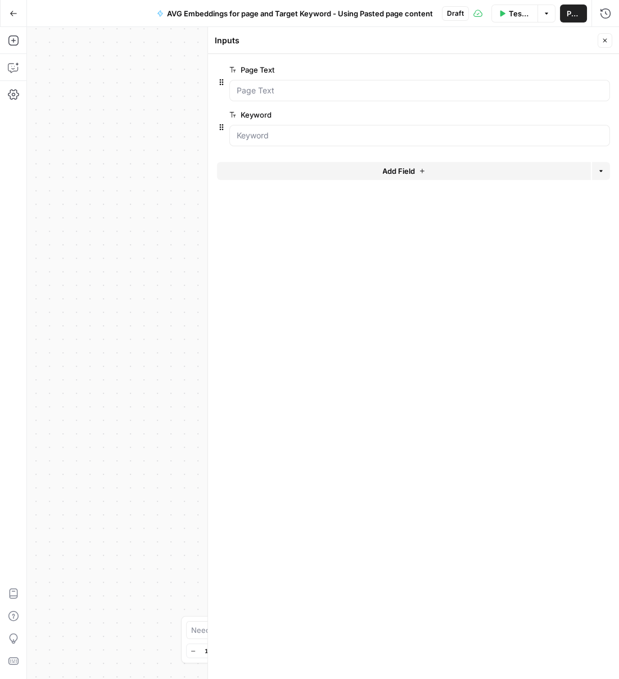
click at [574, 12] on span "Publish" at bounding box center [573, 13] width 13 height 11
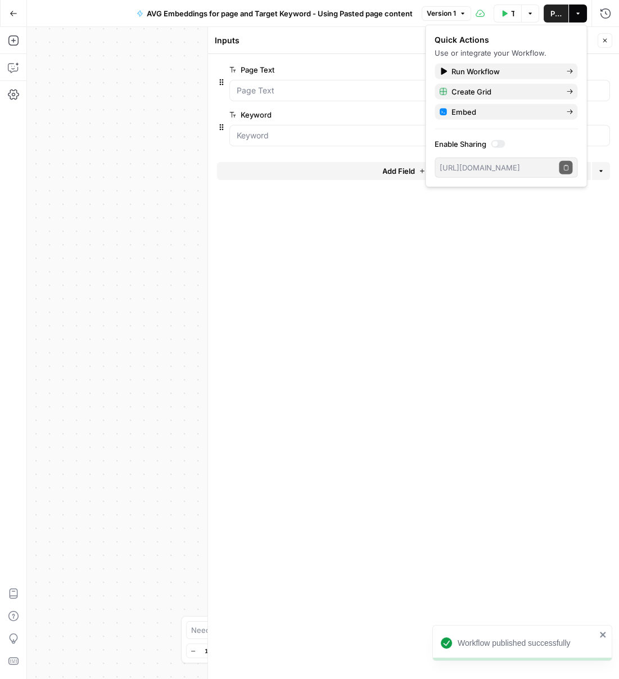
click at [135, 157] on div "**********" at bounding box center [323, 353] width 592 height 652
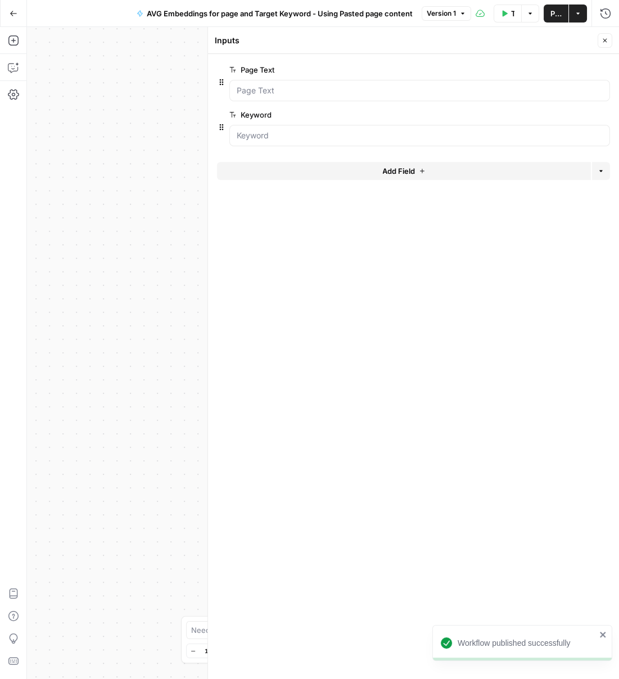
click at [615, 44] on header "Inputs Close" at bounding box center [413, 40] width 411 height 27
click at [606, 40] on icon "button" at bounding box center [605, 40] width 7 height 7
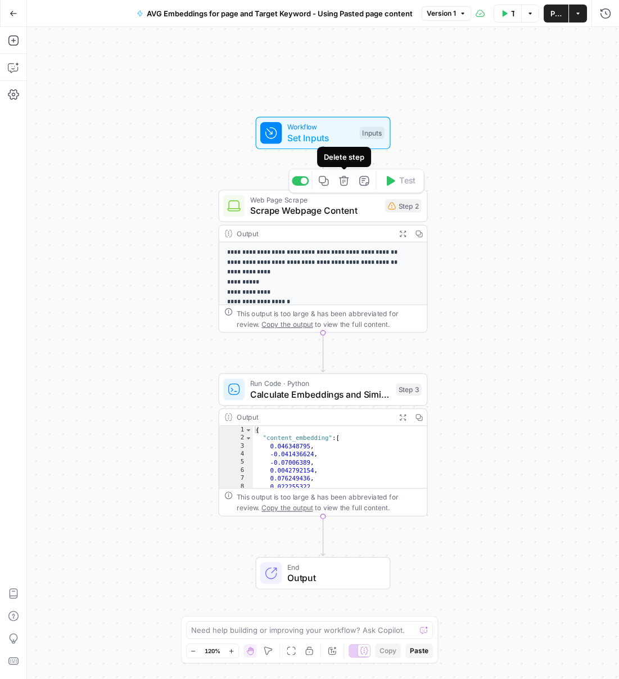
click at [347, 179] on icon "button" at bounding box center [344, 181] width 10 height 10
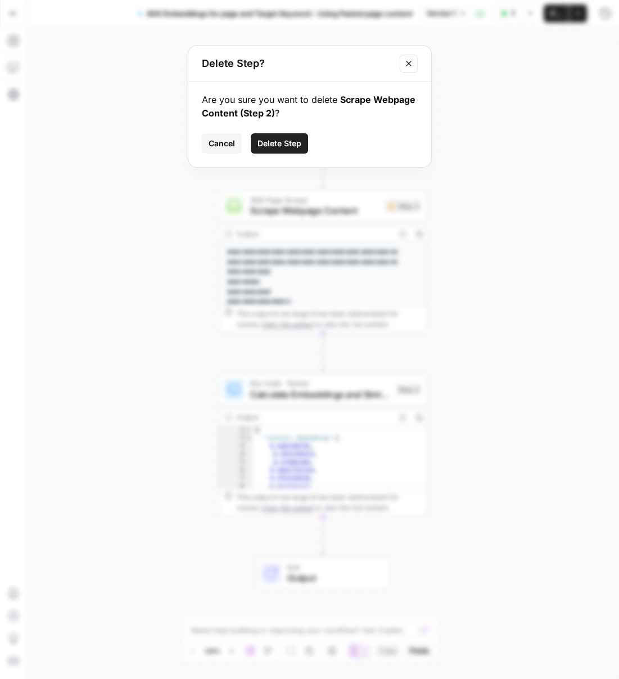
click at [293, 133] on div "Cancel Delete Step" at bounding box center [310, 143] width 216 height 20
click at [294, 144] on span "Delete Step" at bounding box center [280, 143] width 44 height 11
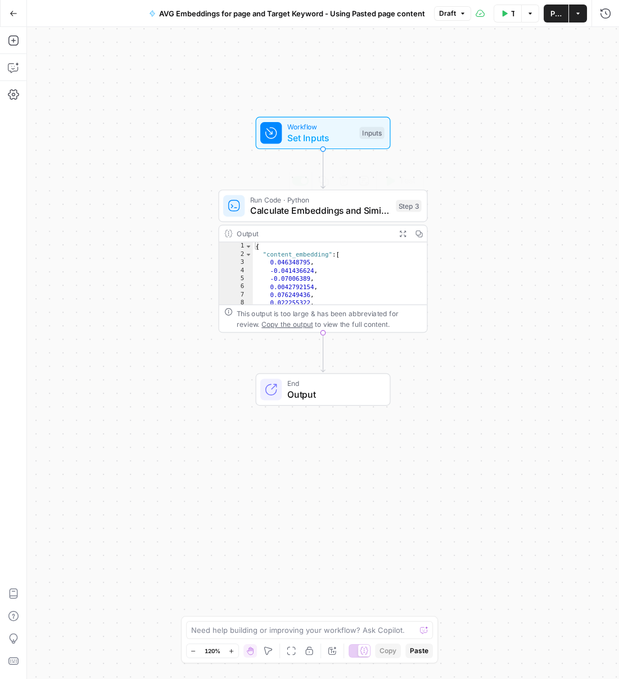
click at [312, 213] on span "Calculate Embeddings and Similarity" at bounding box center [320, 210] width 141 height 13
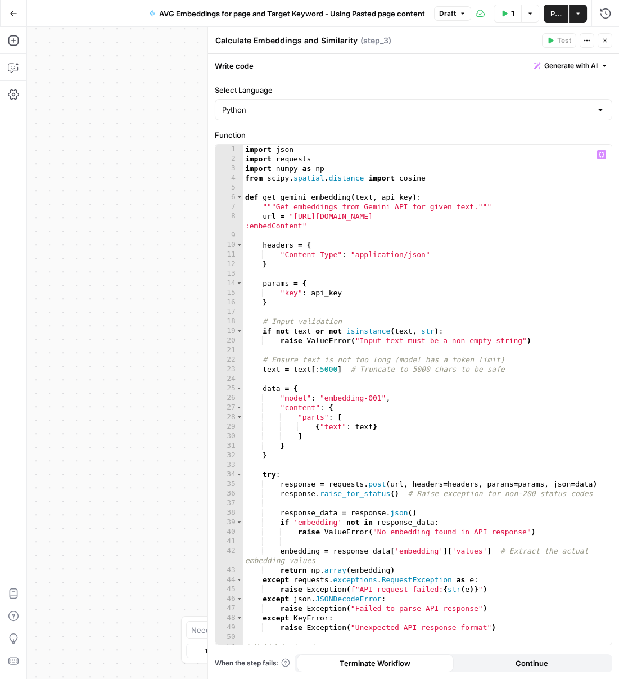
type textarea "**********"
click at [382, 368] on div "import json import requests import numpy as np from scipy . spatial . distance …" at bounding box center [423, 403] width 361 height 519
click at [295, 313] on div "import json import requests import numpy as np from scipy . spatial . distance …" at bounding box center [423, 403] width 361 height 519
click at [302, 295] on div "import json import requests import numpy as np from scipy . spatial . distance …" at bounding box center [423, 403] width 361 height 519
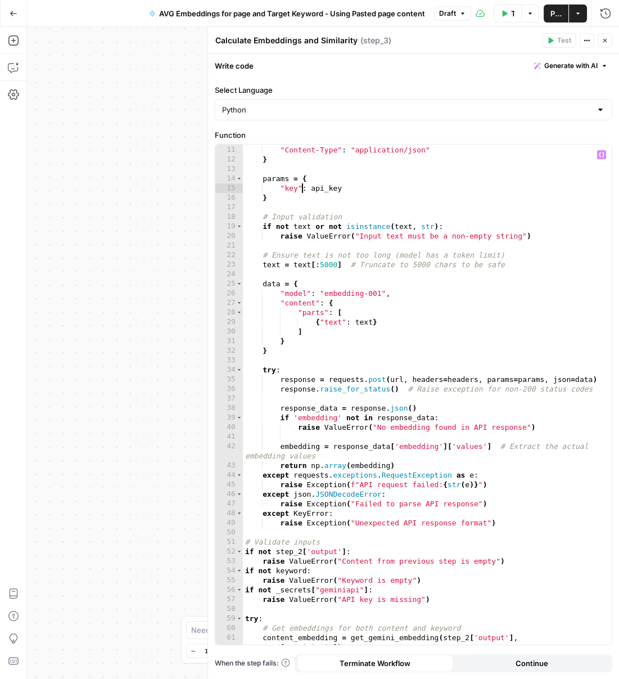
scroll to position [225, 0]
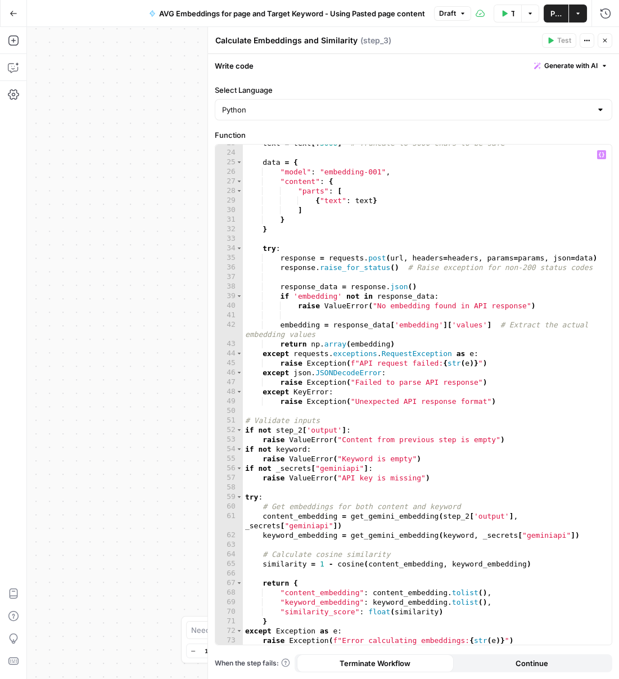
click at [489, 511] on div "text = text [ : 5000 ] # Truncate to 5000 chars to be safe data = { "model" : "…" at bounding box center [423, 397] width 361 height 519
click at [482, 514] on div "text = text [ : 5000 ] # Truncate to 5000 chars to be safe data = { "model" : "…" at bounding box center [423, 397] width 361 height 519
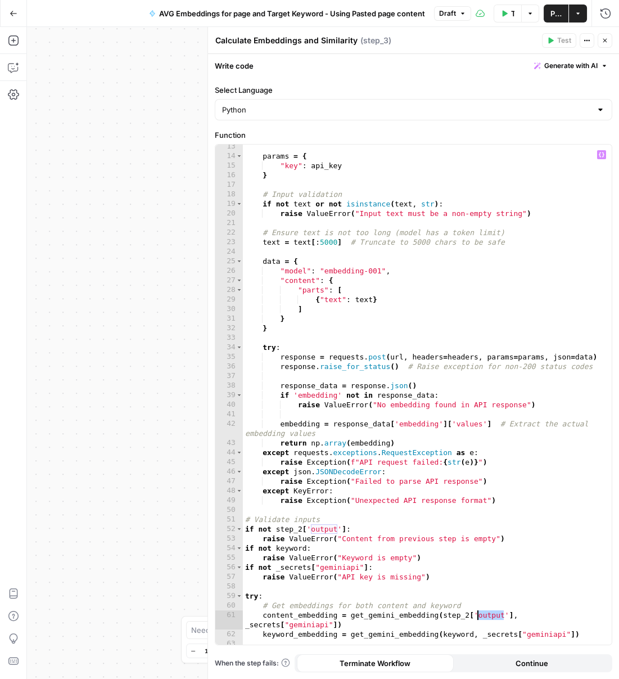
scroll to position [194, 0]
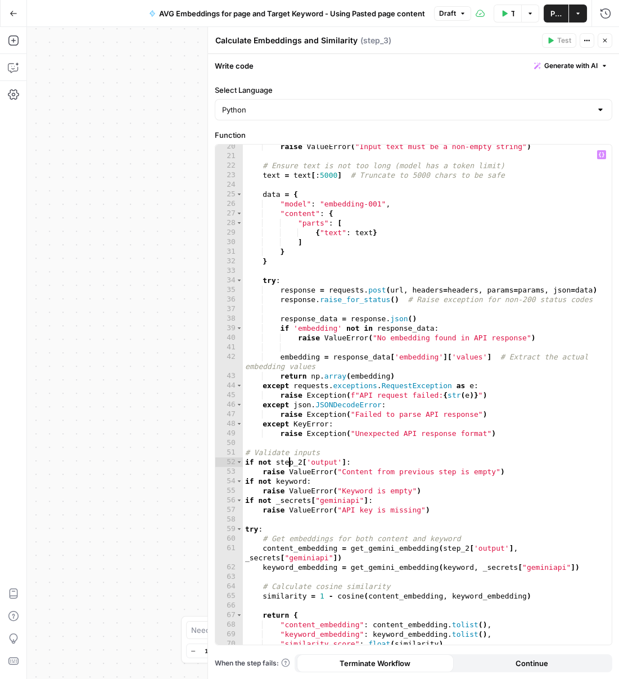
click at [290, 463] on div "raise ValueError ( "Input text must be a non-empty string" ) # Ensure text is n…" at bounding box center [423, 401] width 361 height 519
type textarea "**********"
click at [611, 40] on button "Close" at bounding box center [605, 40] width 15 height 15
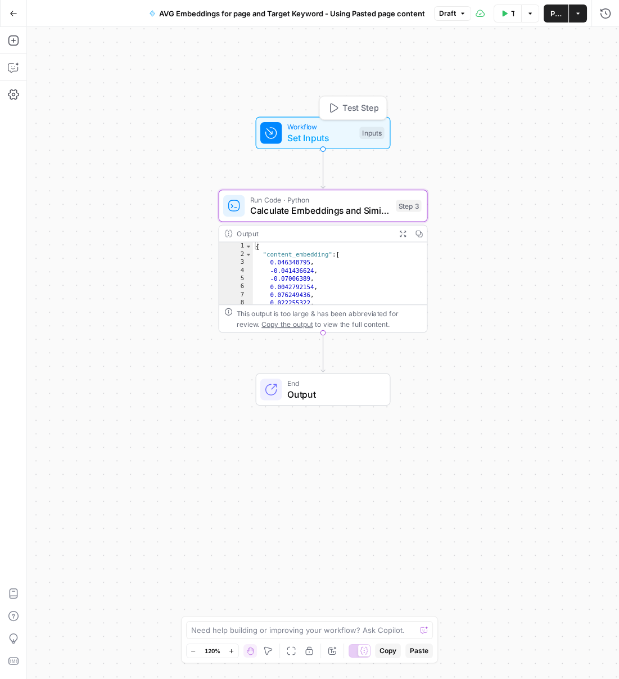
click at [316, 128] on span "Workflow" at bounding box center [320, 126] width 67 height 11
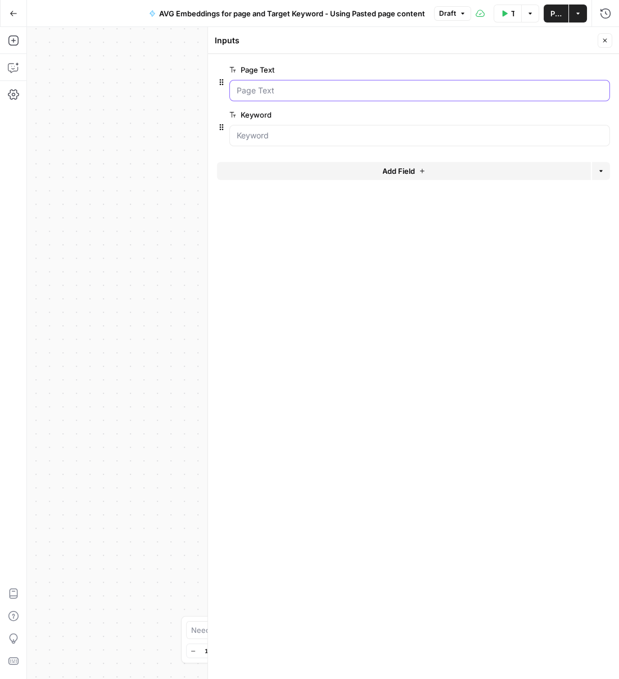
click at [249, 86] on Text "Page Text" at bounding box center [420, 90] width 366 height 11
click at [251, 131] on input "Keyword" at bounding box center [420, 135] width 366 height 11
click at [263, 90] on Text "Page Text" at bounding box center [420, 90] width 366 height 11
click at [611, 38] on button "Close" at bounding box center [605, 40] width 15 height 15
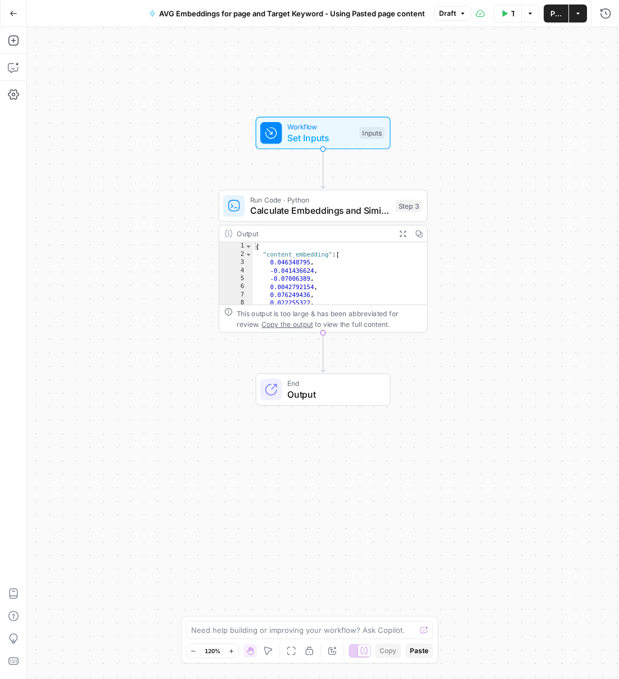
click at [360, 215] on span "Calculate Embeddings and Similarity" at bounding box center [320, 210] width 141 height 13
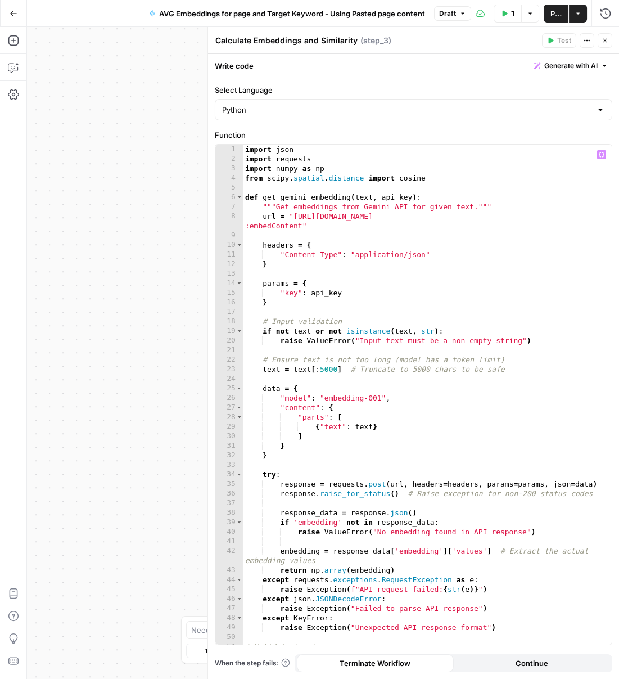
scroll to position [225, 0]
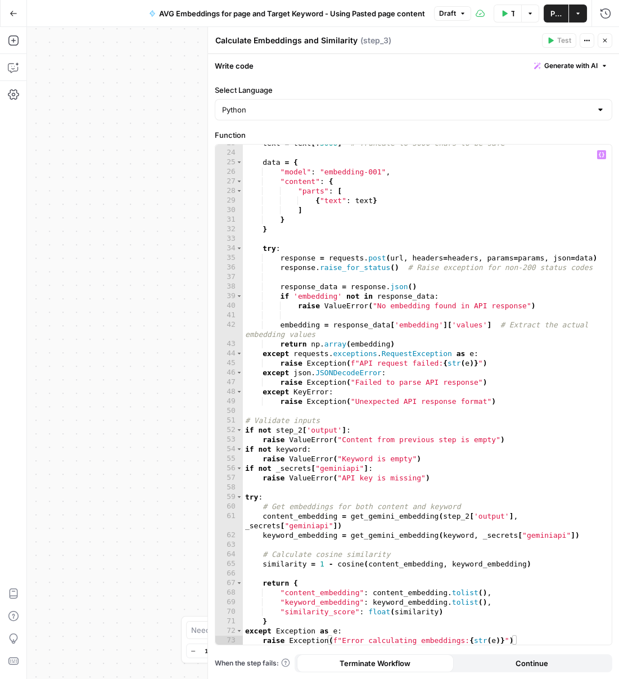
type textarea "**********"
click at [318, 431] on div "text = text [ : 5000 ] # Truncate to 5000 chars to be safe data = { "model" : "…" at bounding box center [423, 397] width 361 height 519
click at [282, 429] on div "text = text [ : 5000 ] # Truncate to 5000 chars to be safe data = { "model" : "…" at bounding box center [423, 397] width 361 height 519
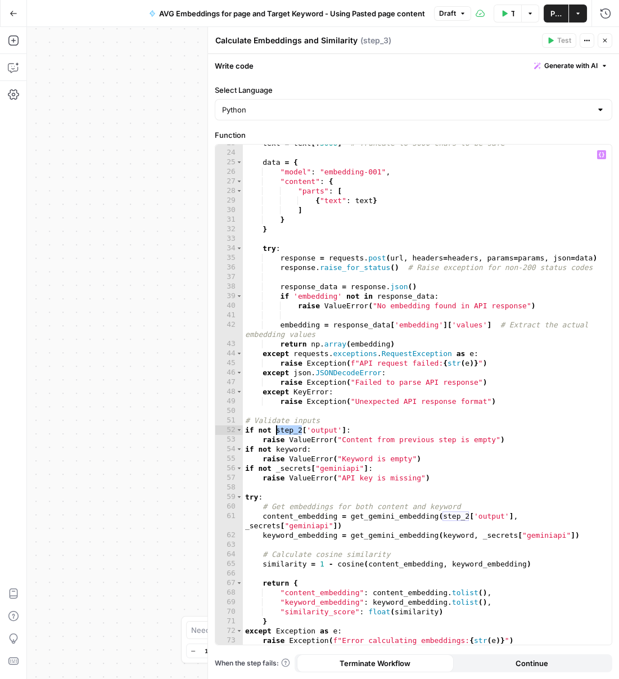
click at [288, 431] on div "text = text [ : 5000 ] # Truncate to 5000 chars to be safe data = { "model" : "…" at bounding box center [423, 397] width 361 height 519
drag, startPoint x: 275, startPoint y: 430, endPoint x: 344, endPoint y: 426, distance: 68.7
click at [344, 426] on div "text = text [ : 5000 ] # Truncate to 5000 chars to be safe data = { "model" : "…" at bounding box center [423, 397] width 361 height 519
click at [603, 152] on icon "button" at bounding box center [602, 154] width 6 height 5
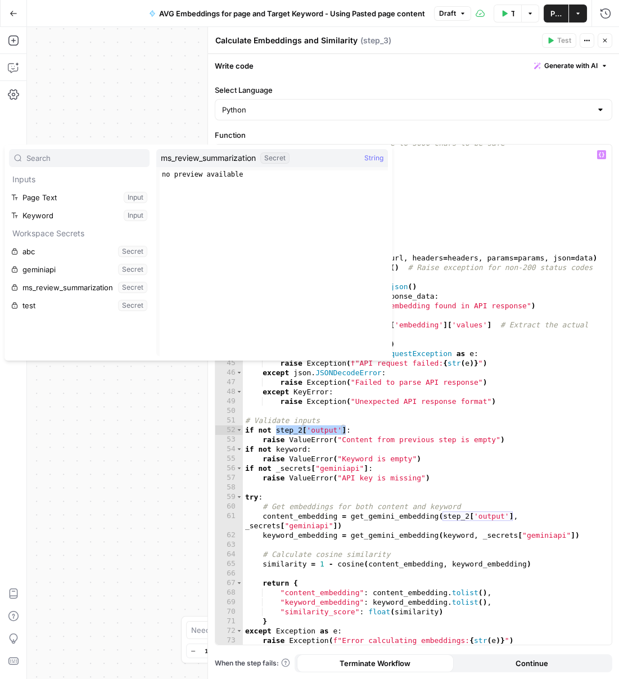
click at [85, 402] on div "Workflow Set Inputs Inputs Run Code · Python Calculate Embeddings and Similarit…" at bounding box center [323, 353] width 592 height 652
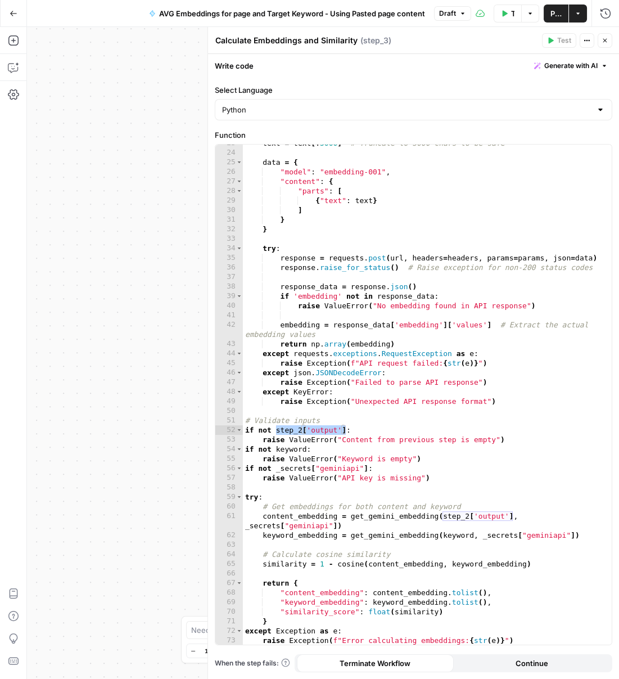
click at [605, 40] on icon "button" at bounding box center [605, 41] width 4 height 4
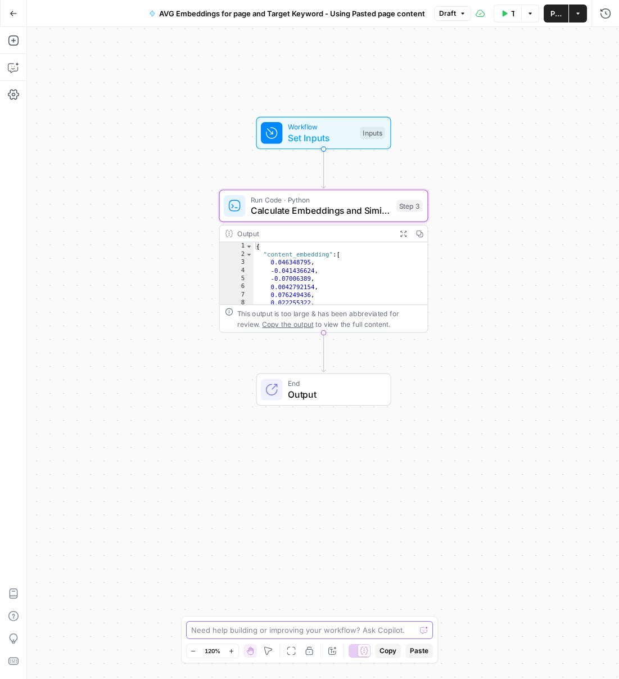
click at [310, 627] on textarea at bounding box center [303, 629] width 225 height 11
click at [323, 135] on span "Set Inputs" at bounding box center [321, 137] width 67 height 13
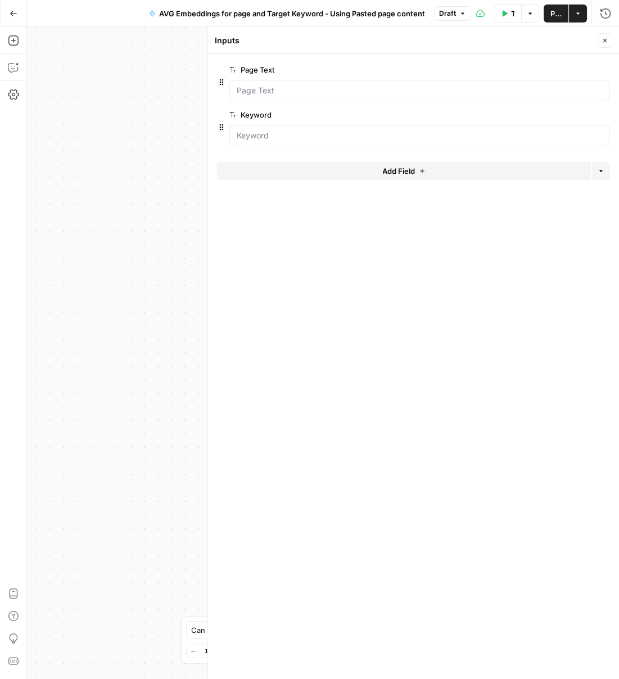
click at [584, 65] on button "edit field" at bounding box center [572, 69] width 43 height 13
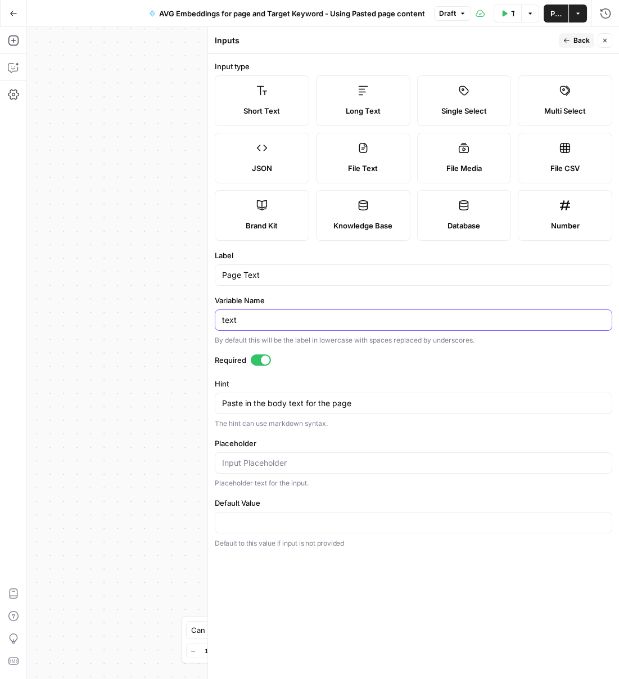
click at [298, 317] on input "text" at bounding box center [413, 319] width 383 height 11
click at [296, 318] on input "text" at bounding box center [413, 319] width 383 height 11
click at [283, 265] on div "Page Text" at bounding box center [413, 274] width 397 height 21
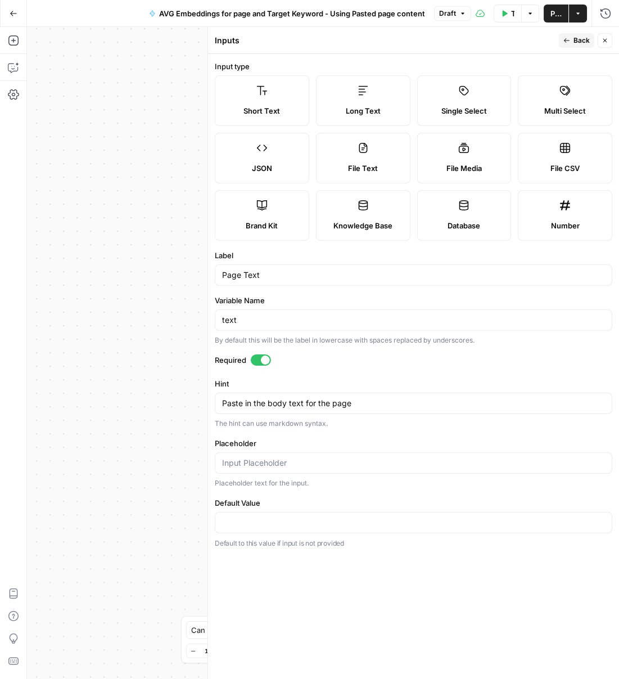
click at [283, 265] on div "Page Text" at bounding box center [413, 274] width 397 height 21
click at [246, 271] on input "Page Text" at bounding box center [413, 274] width 383 height 11
click at [609, 38] on header "Inputs Back Close" at bounding box center [413, 40] width 411 height 27
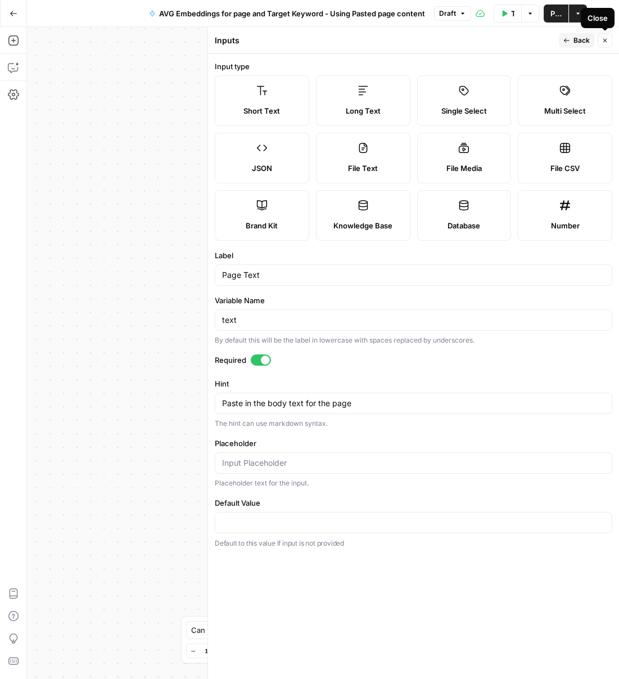
click at [609, 39] on button "Close" at bounding box center [605, 40] width 15 height 15
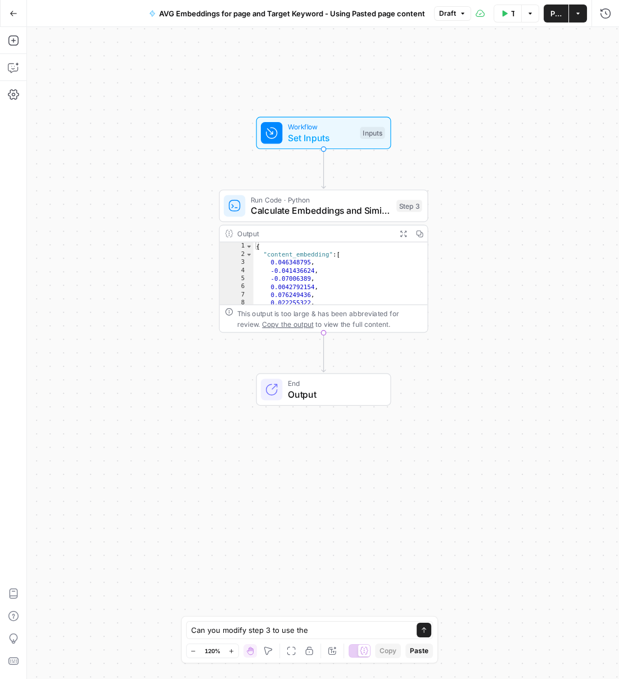
click at [349, 641] on div "Can you modify step 3 to use the Can you modify step 3 to use the Send Zoom Out…" at bounding box center [310, 639] width 258 height 47
click at [353, 635] on textarea "Can you modify step 3 to use the" at bounding box center [298, 629] width 215 height 11
paste textarea "Page Text"
type textarea "Can you modify step 3 to use the Page Text input instead of the output from ste…"
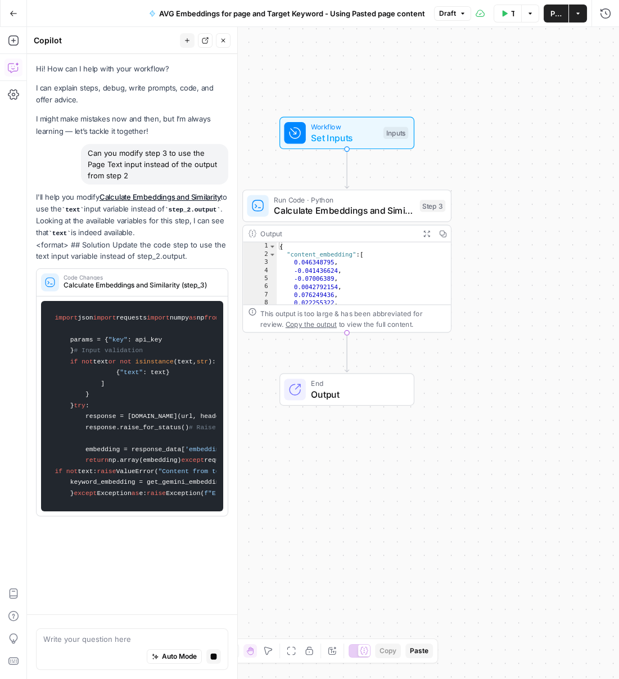
scroll to position [0, 0]
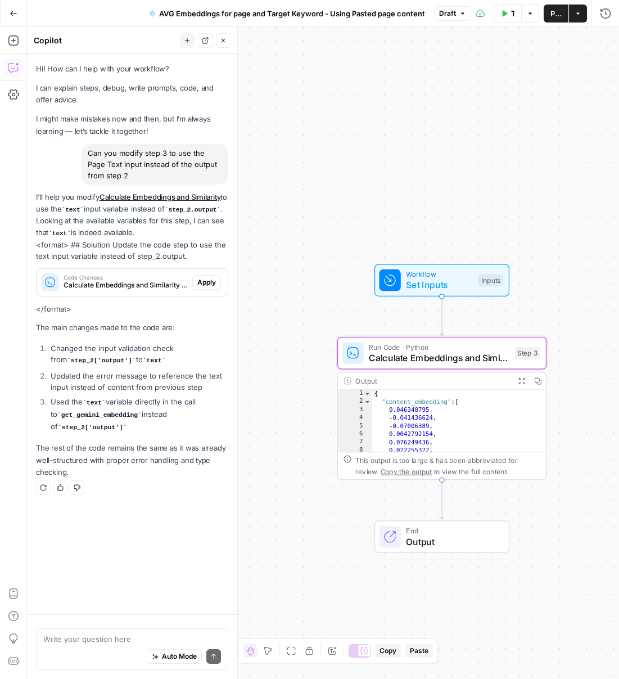
click at [209, 287] on button "Apply" at bounding box center [206, 282] width 29 height 15
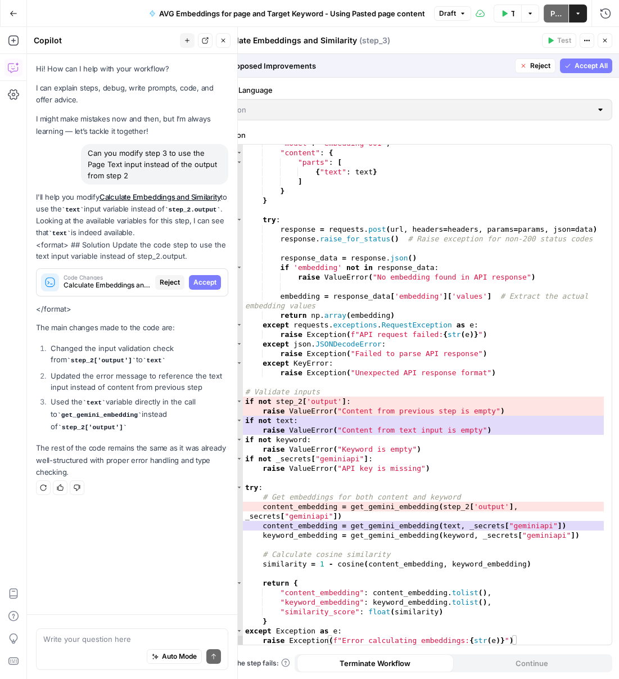
scroll to position [254, 0]
click at [599, 70] on span "Accept All" at bounding box center [591, 66] width 33 height 10
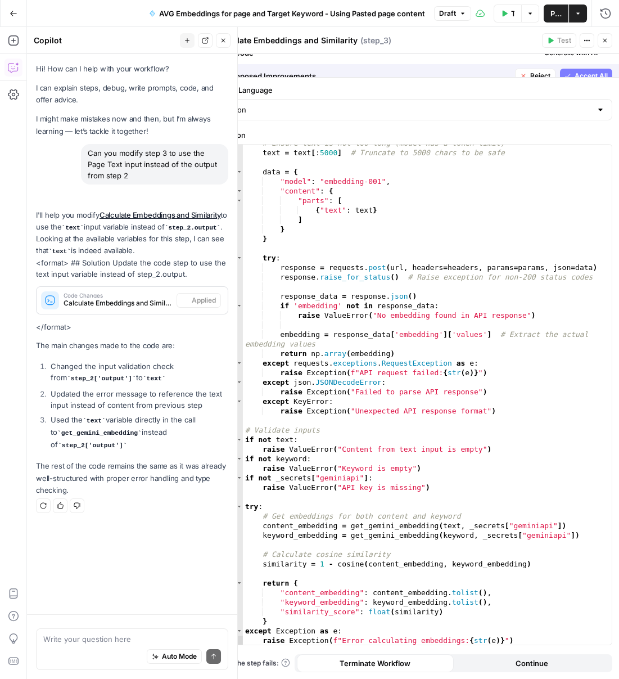
scroll to position [216, 0]
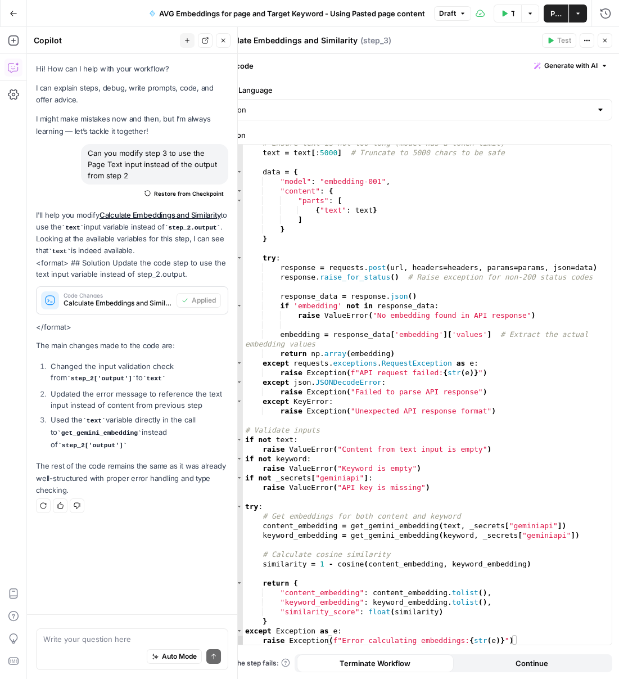
click at [561, 13] on span "Publish" at bounding box center [555, 13] width 11 height 11
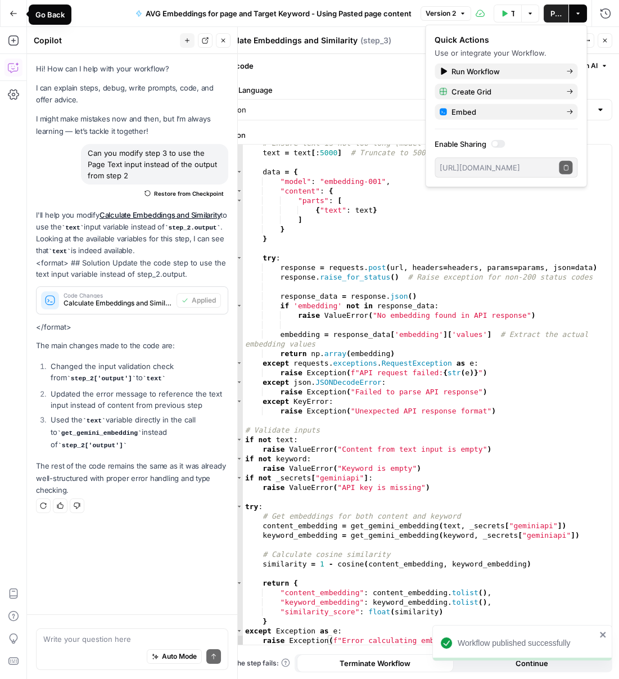
click at [19, 13] on button "Go Back" at bounding box center [13, 13] width 20 height 20
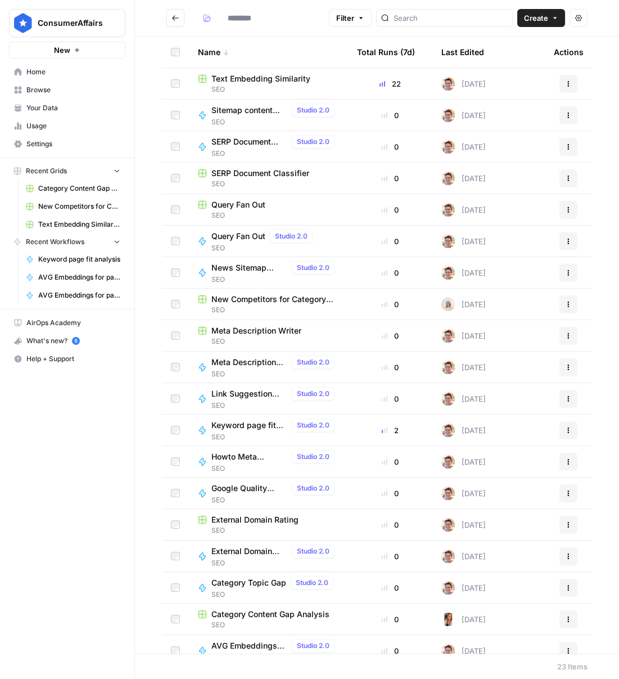
type input "***"
